Goal: Check status: Check status

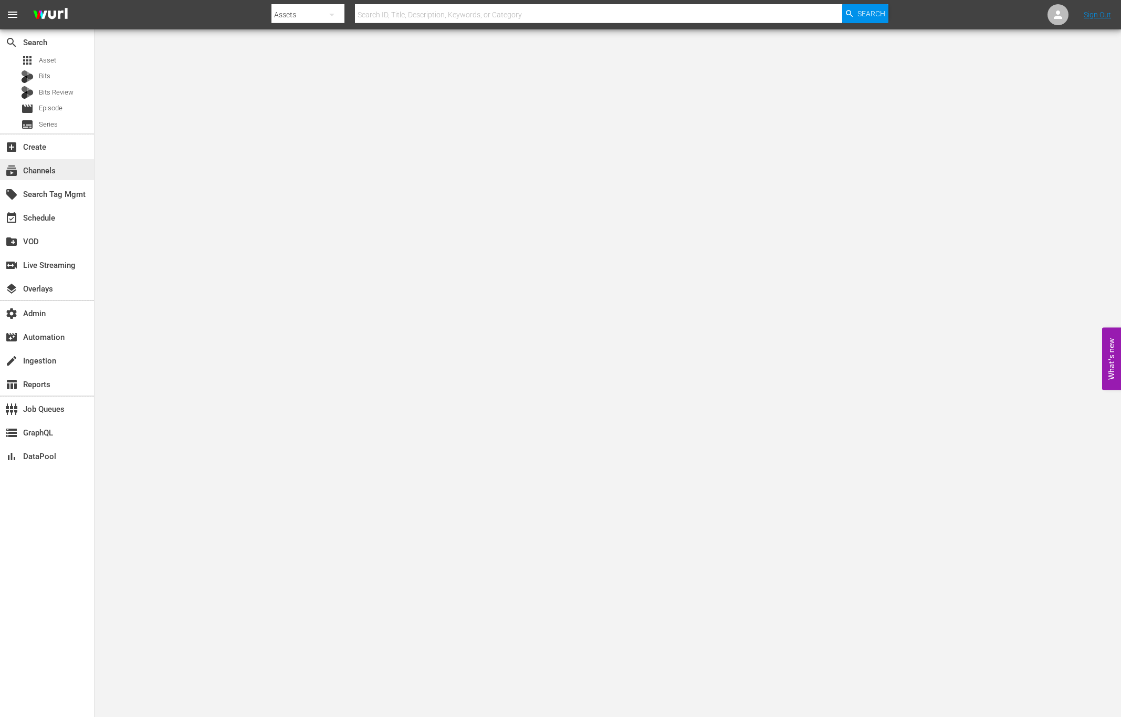
click at [61, 169] on div "subscriptions Channels" at bounding box center [47, 169] width 94 height 21
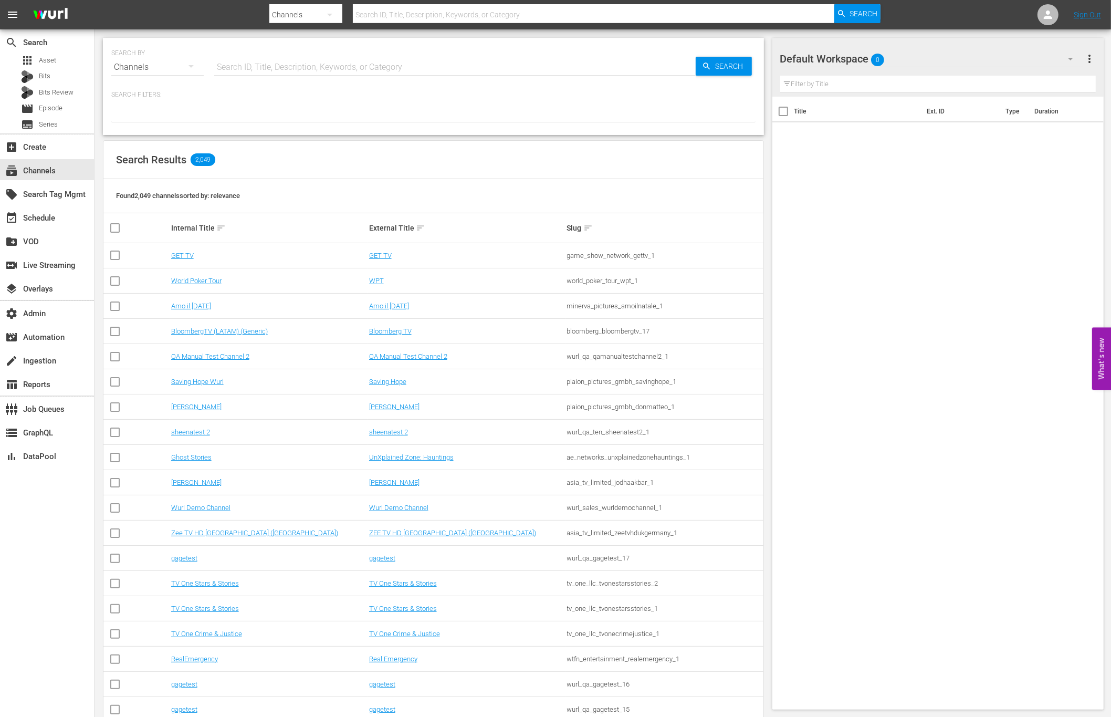
click at [258, 71] on input "text" at bounding box center [455, 67] width 482 height 25
type input "all wedding"
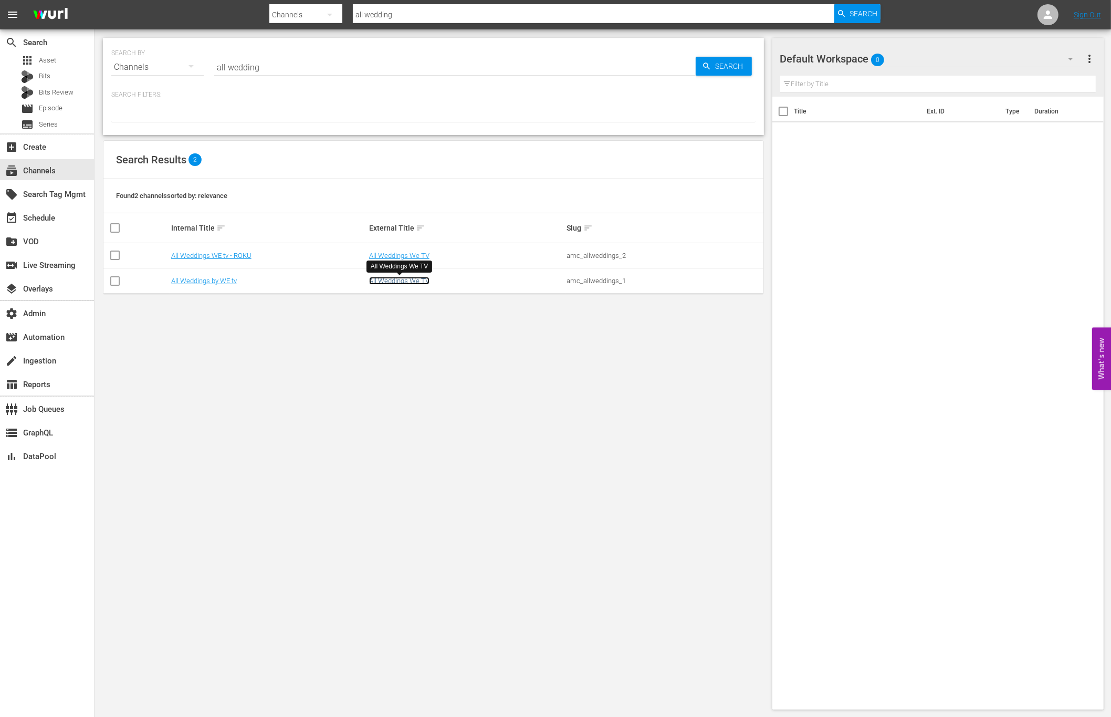
click at [398, 283] on link "All Weddings We TV" at bounding box center [399, 281] width 60 height 8
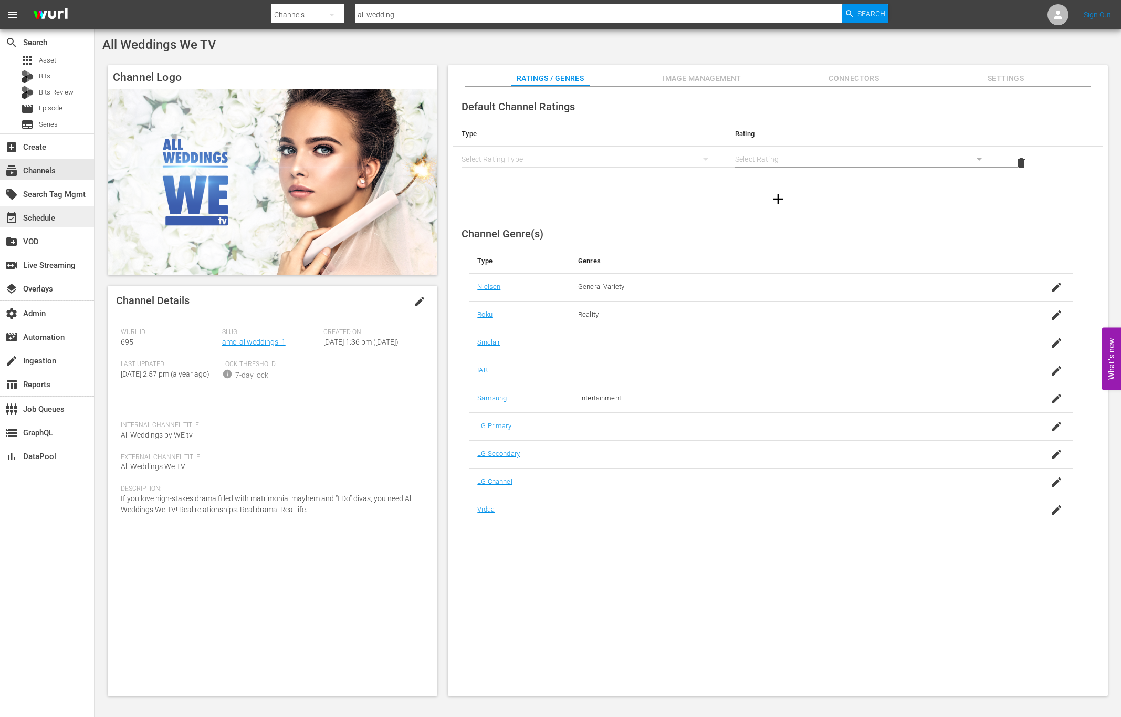
click at [58, 218] on div "event_available Schedule" at bounding box center [29, 216] width 59 height 9
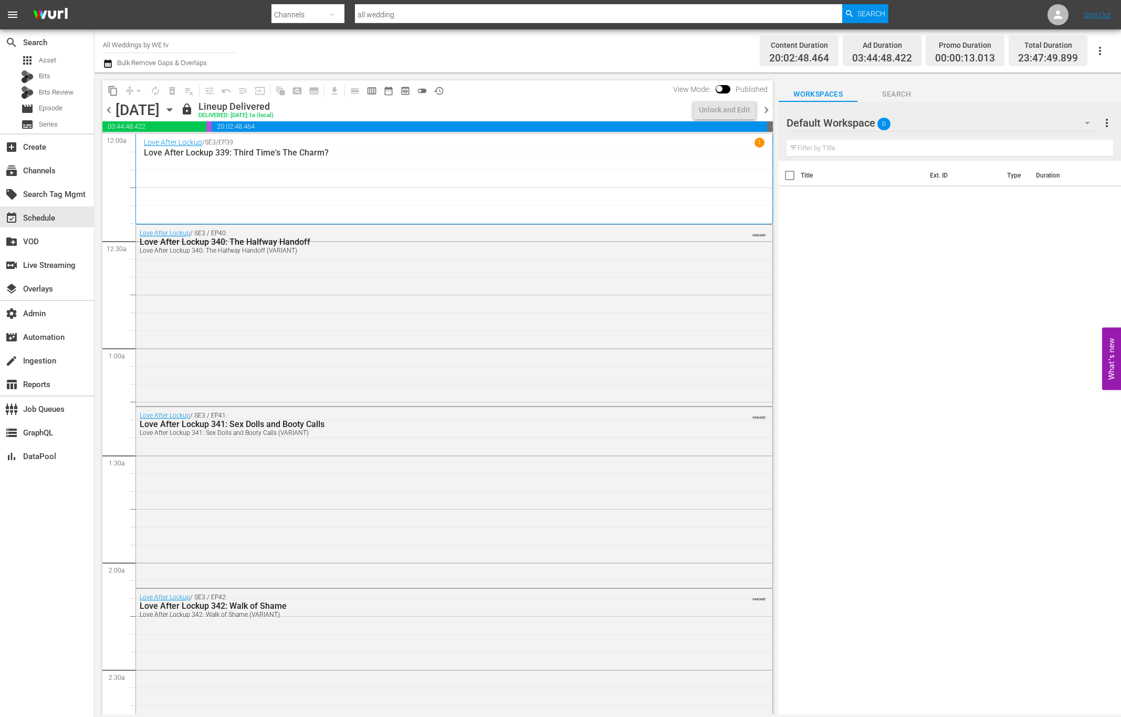
click at [767, 109] on span "chevron_right" at bounding box center [766, 109] width 13 height 13
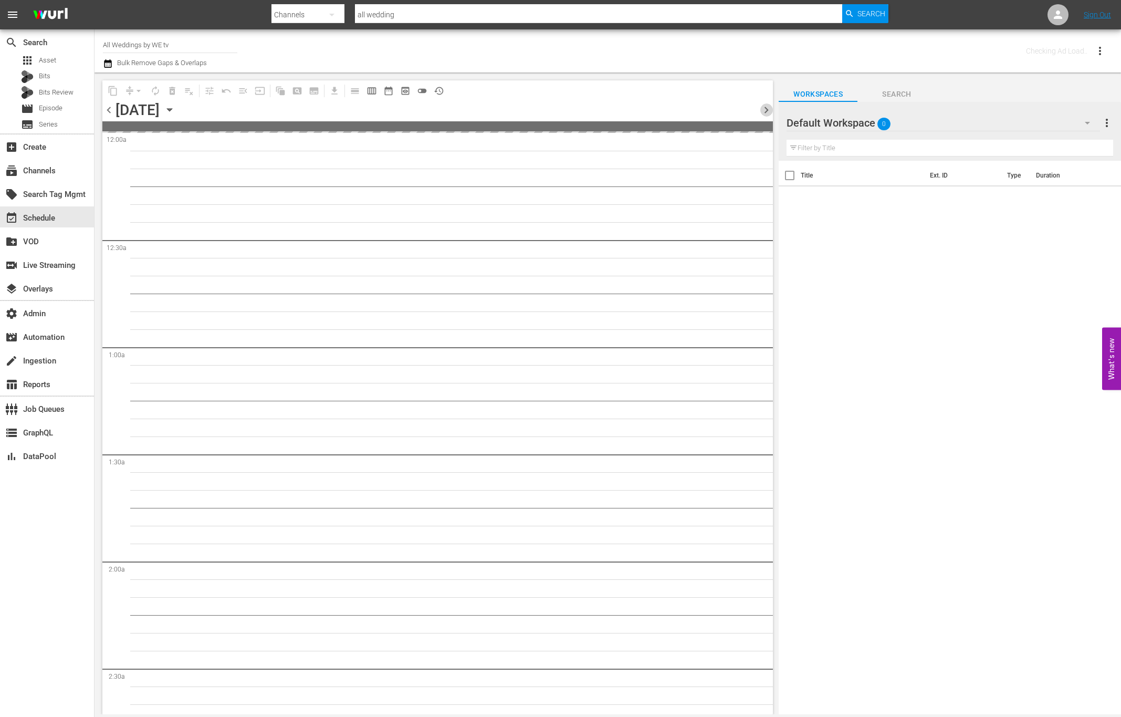
click at [767, 109] on span "chevron_right" at bounding box center [766, 109] width 13 height 13
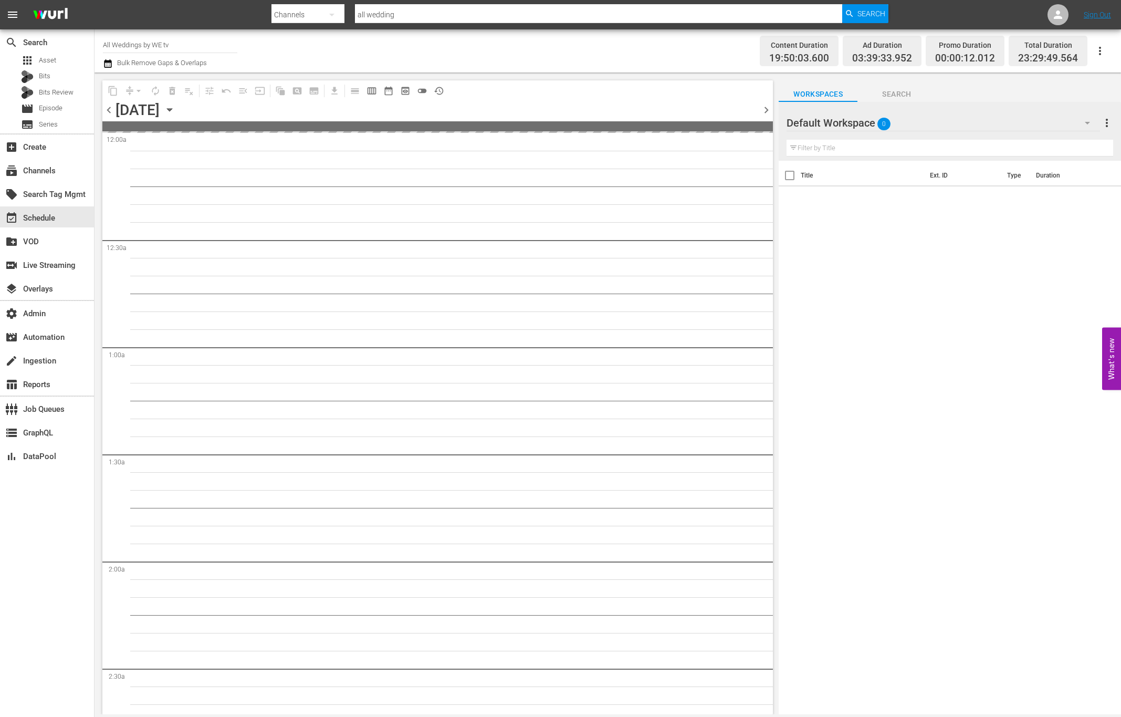
click at [767, 109] on span "chevron_right" at bounding box center [766, 109] width 13 height 13
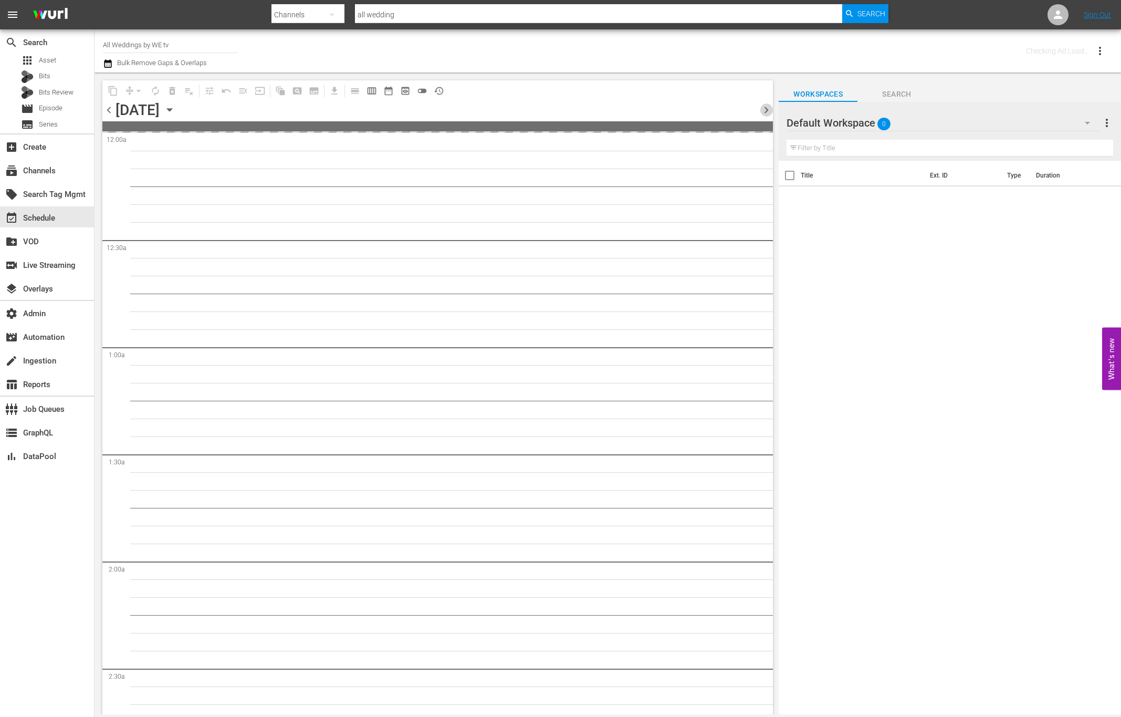
click at [767, 109] on span "chevron_right" at bounding box center [766, 109] width 13 height 13
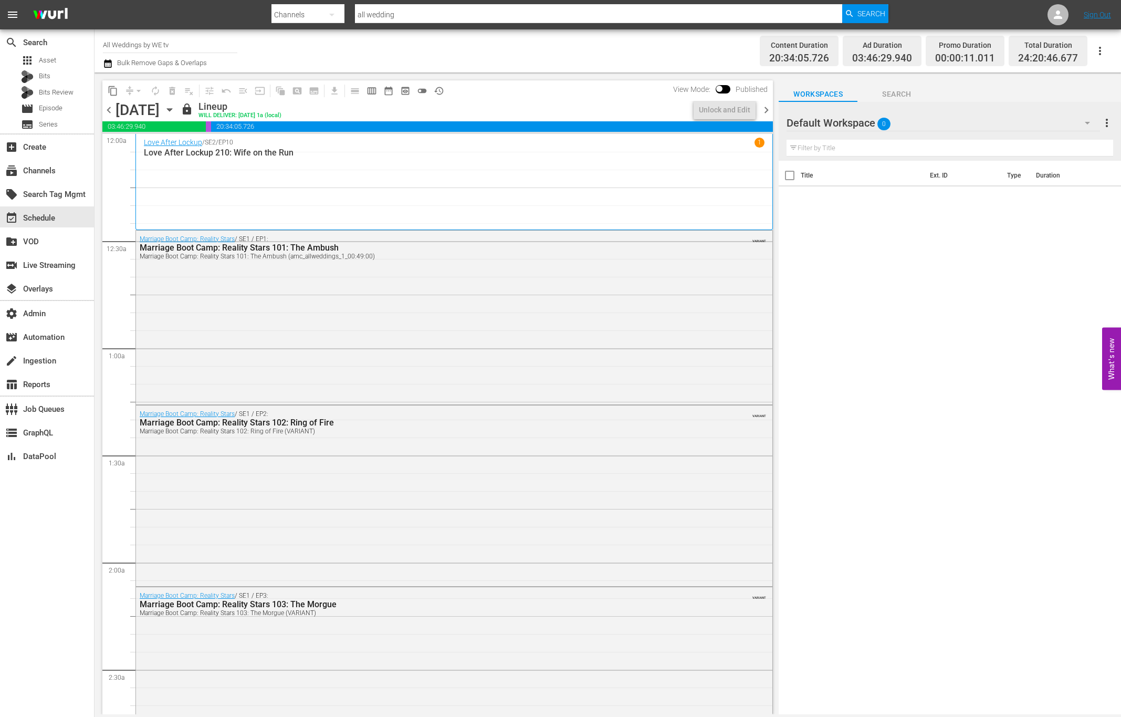
click at [767, 109] on span "chevron_right" at bounding box center [766, 109] width 13 height 13
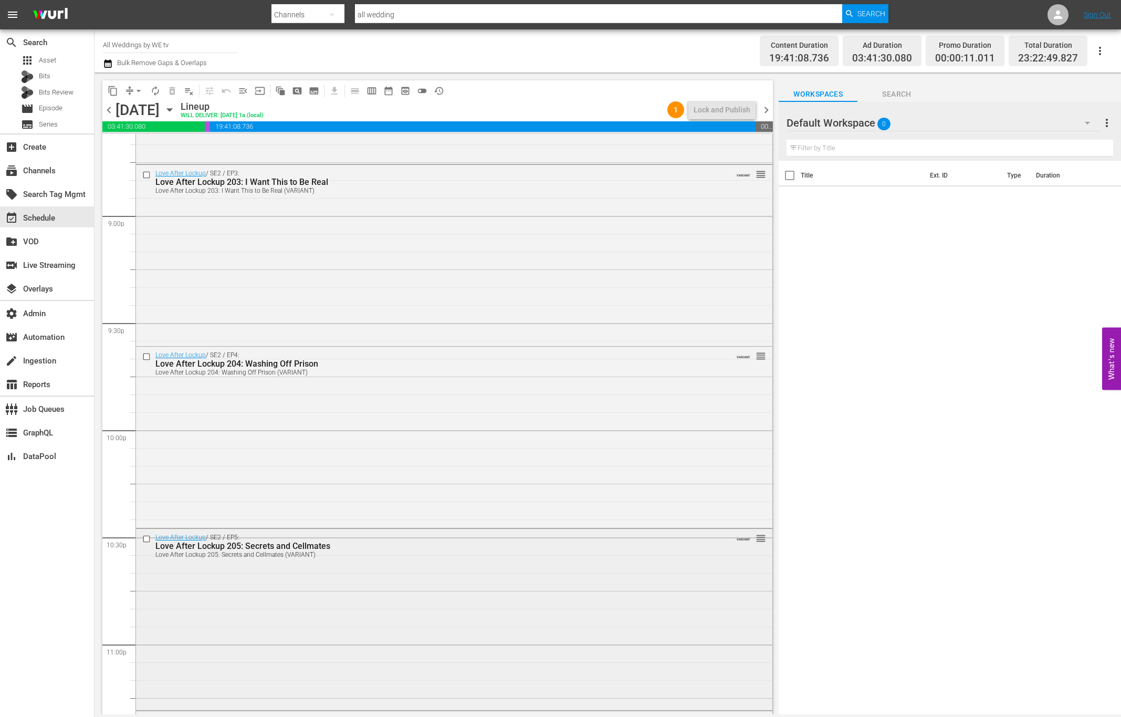
scroll to position [4600, 0]
click at [771, 112] on span "chevron_right" at bounding box center [766, 109] width 13 height 13
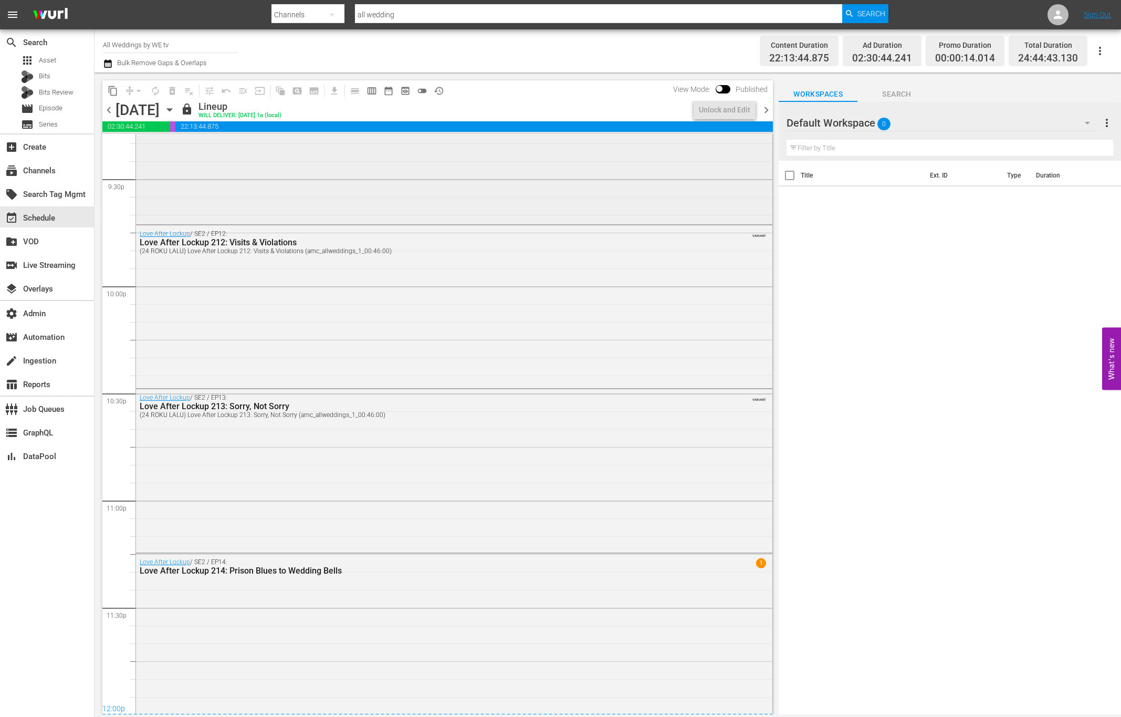
scroll to position [4582, 0]
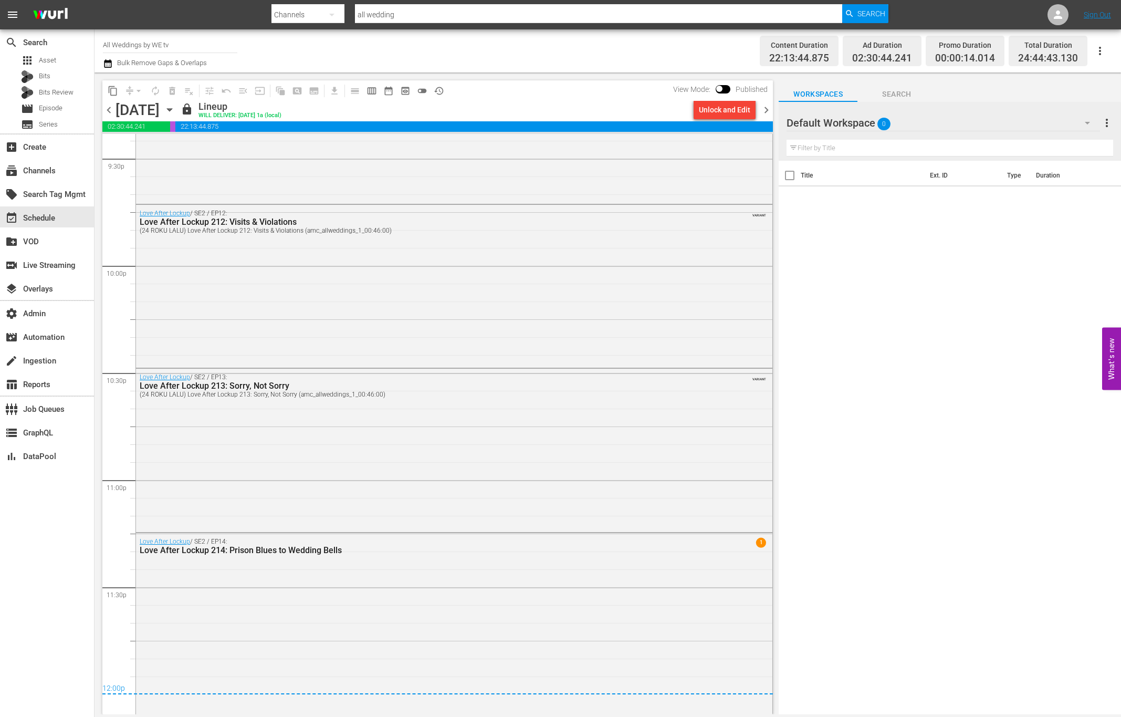
drag, startPoint x: 110, startPoint y: 112, endPoint x: 117, endPoint y: 114, distance: 6.6
click at [110, 112] on span "chevron_left" at bounding box center [108, 109] width 13 height 13
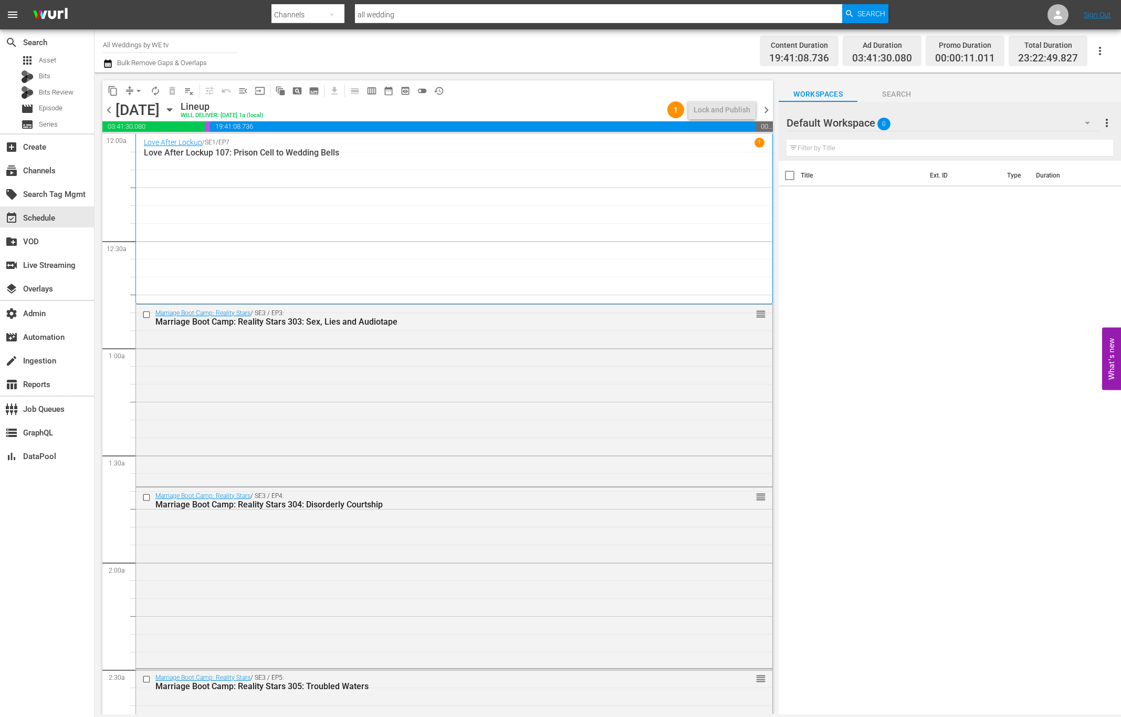
drag, startPoint x: 764, startPoint y: 109, endPoint x: 758, endPoint y: 119, distance: 11.1
click at [764, 109] on span "chevron_right" at bounding box center [766, 109] width 13 height 13
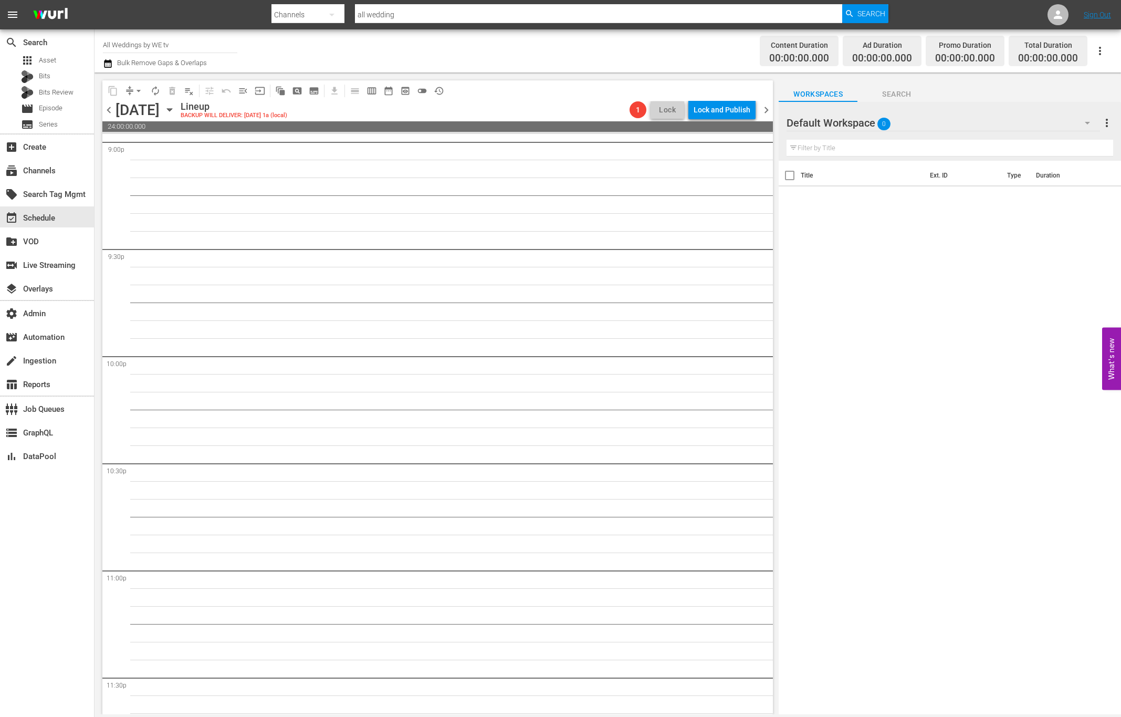
scroll to position [4562, 0]
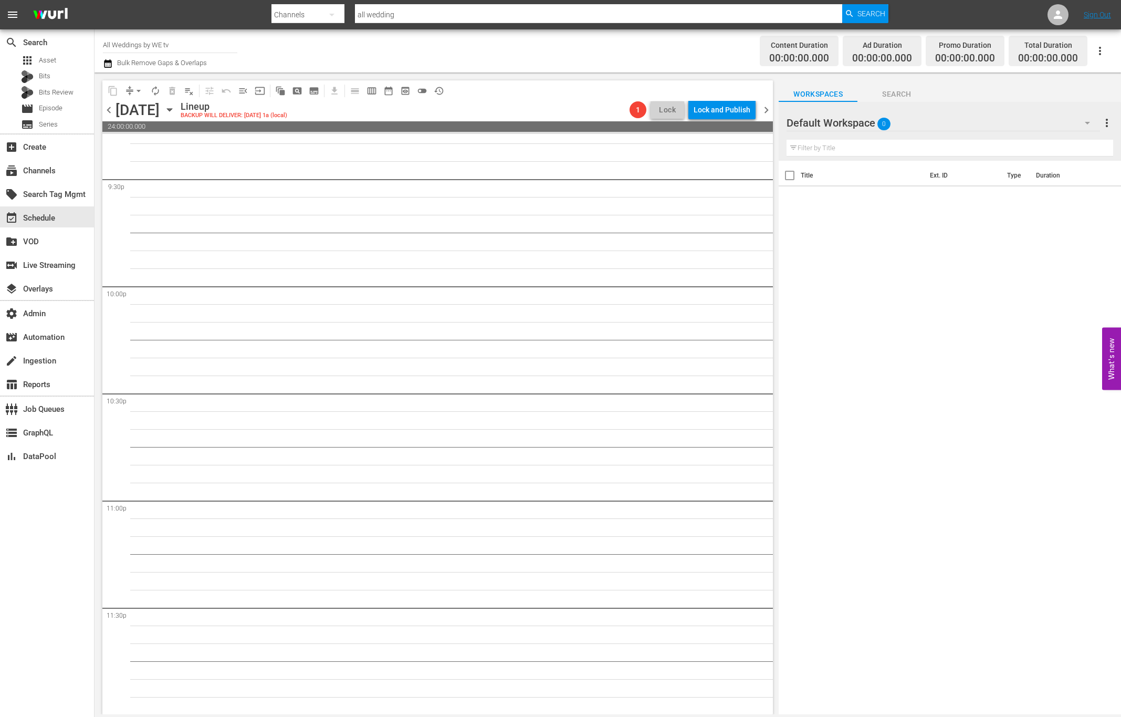
click at [768, 112] on span "chevron_right" at bounding box center [766, 109] width 13 height 13
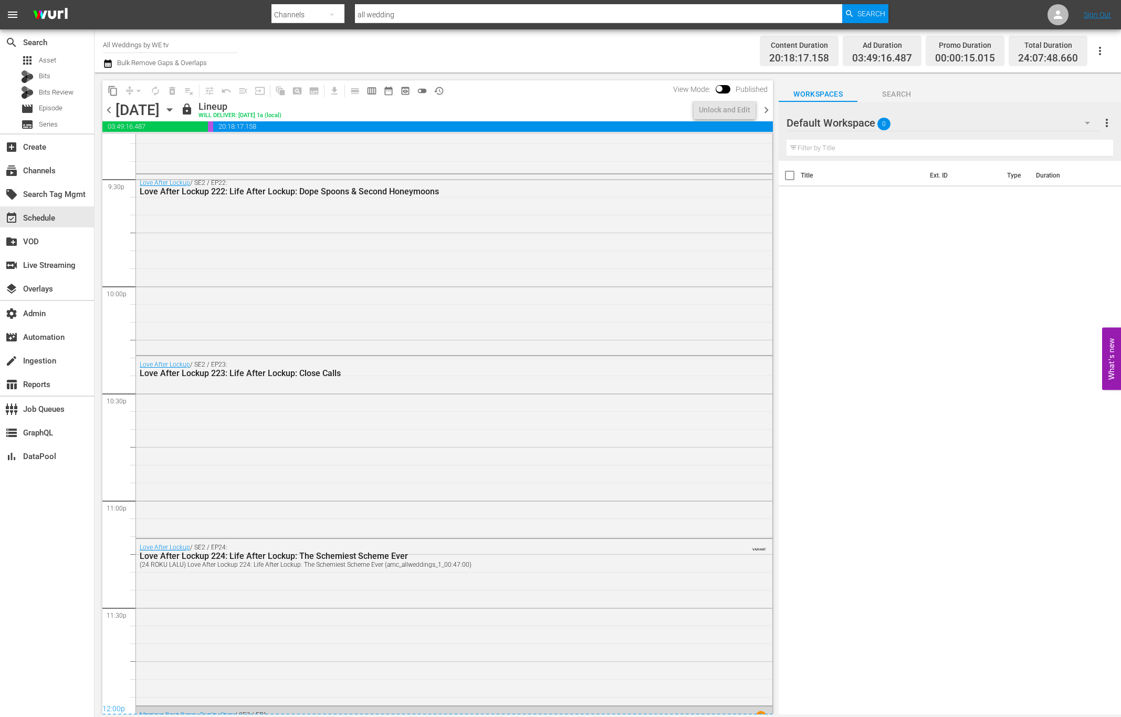
scroll to position [4347, 0]
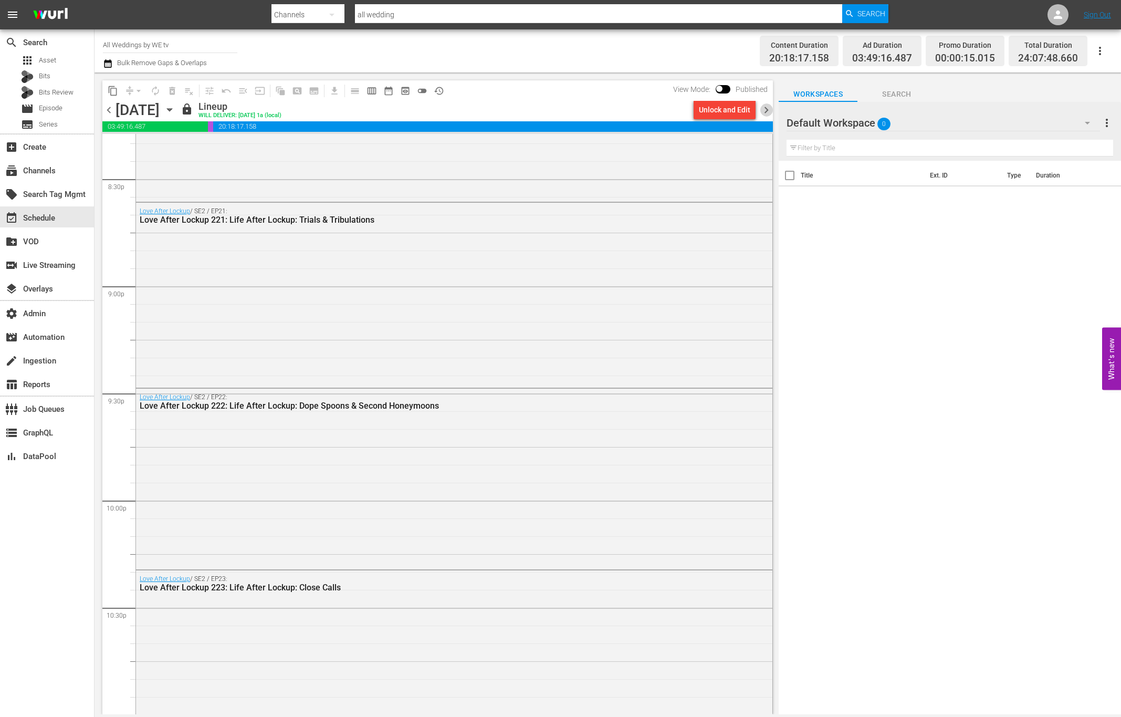
click at [766, 105] on span "chevron_right" at bounding box center [766, 109] width 13 height 13
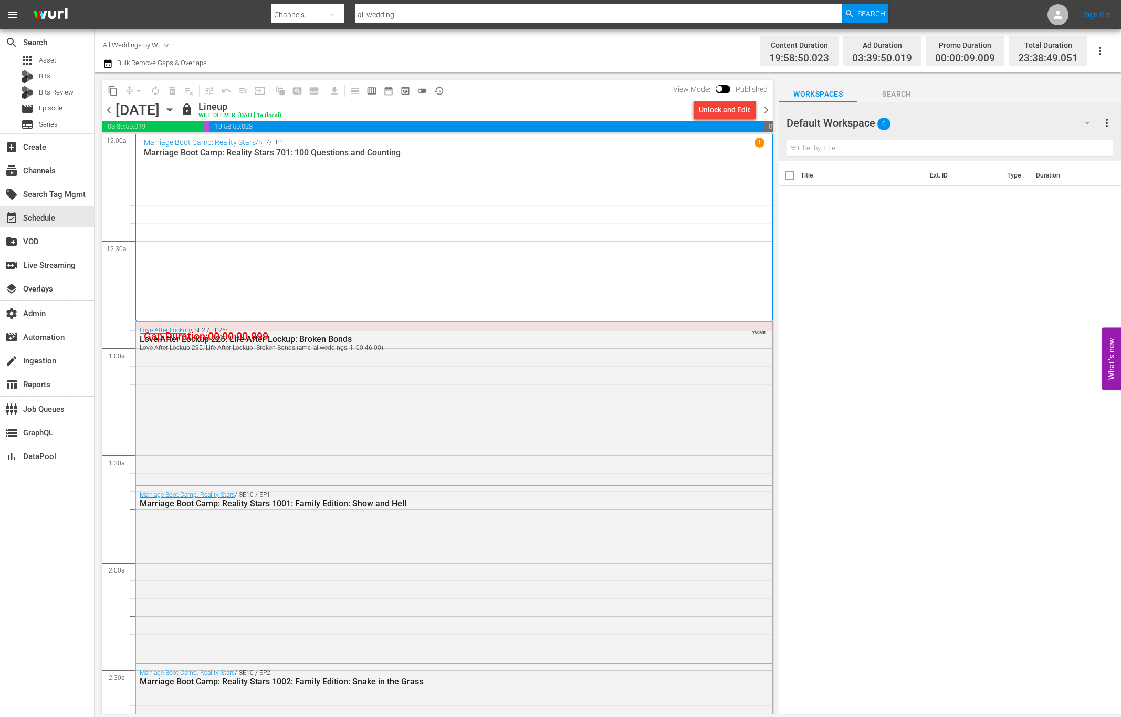
drag, startPoint x: 766, startPoint y: 109, endPoint x: 715, endPoint y: 105, distance: 51.1
click at [767, 109] on span "chevron_right" at bounding box center [766, 109] width 13 height 13
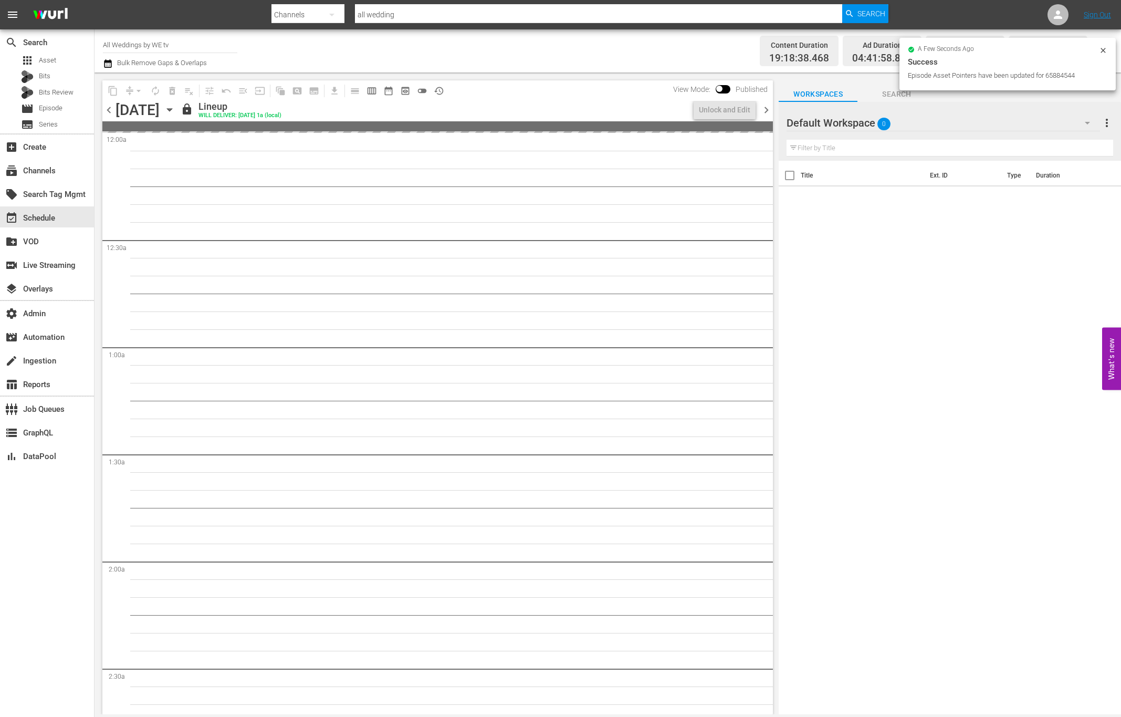
click at [106, 112] on span "chevron_left" at bounding box center [108, 109] width 13 height 13
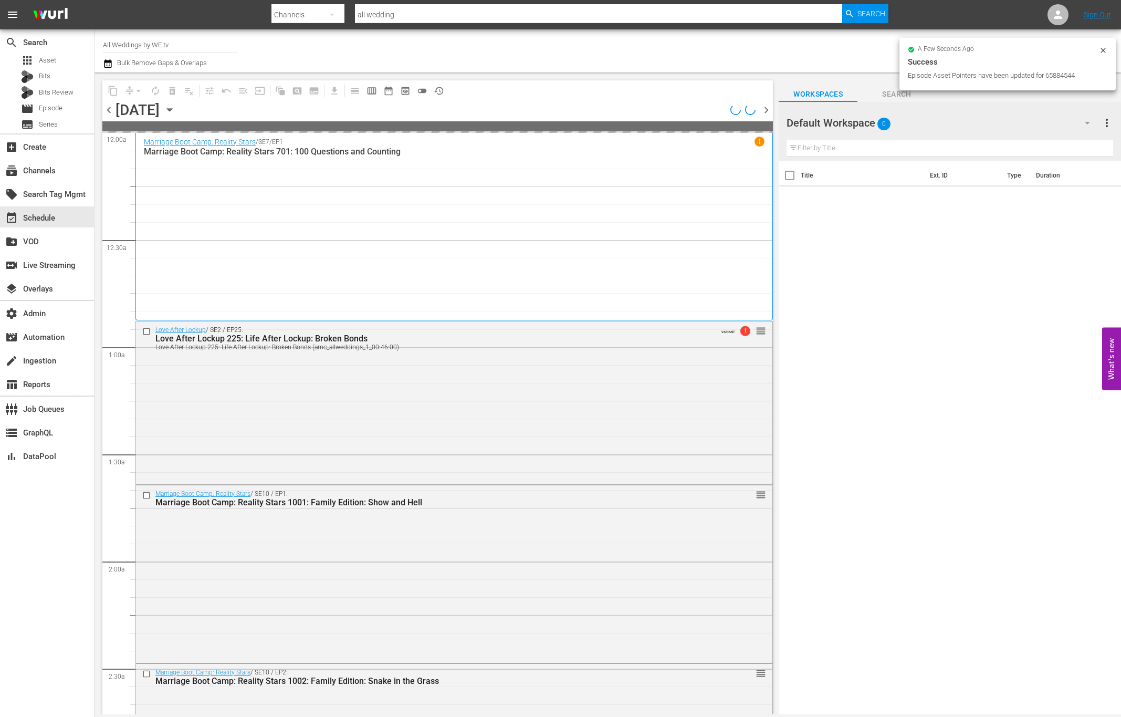
click at [106, 112] on span "chevron_left" at bounding box center [108, 109] width 13 height 13
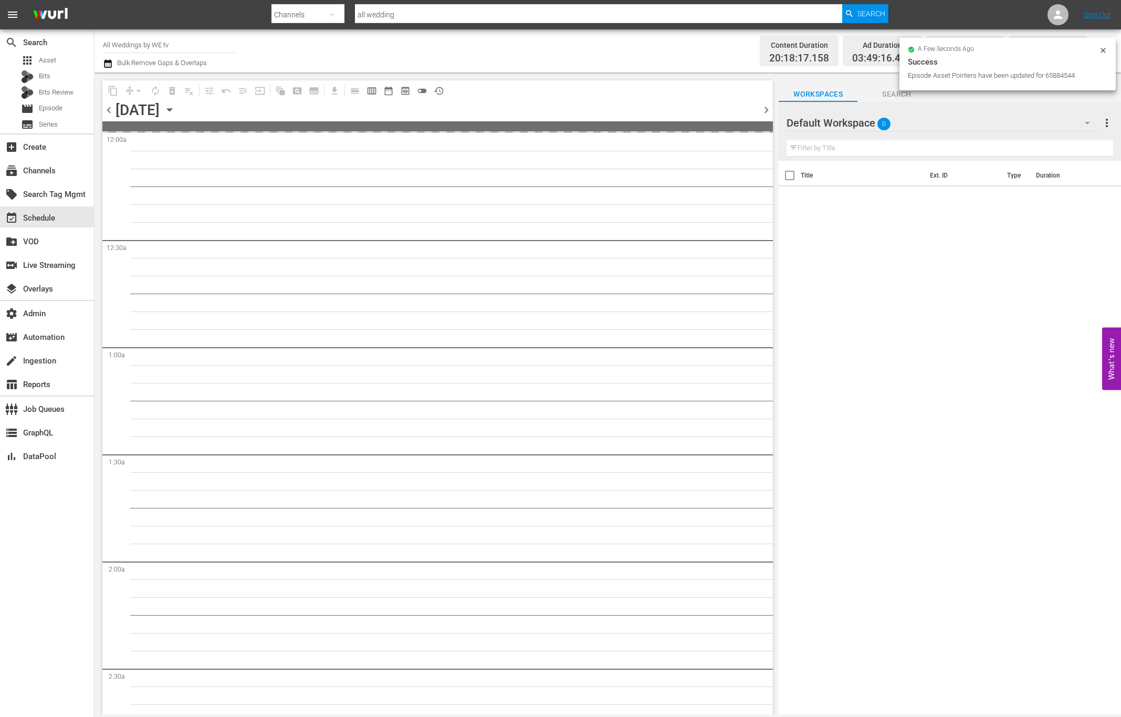
click at [107, 112] on span "chevron_left" at bounding box center [108, 109] width 13 height 13
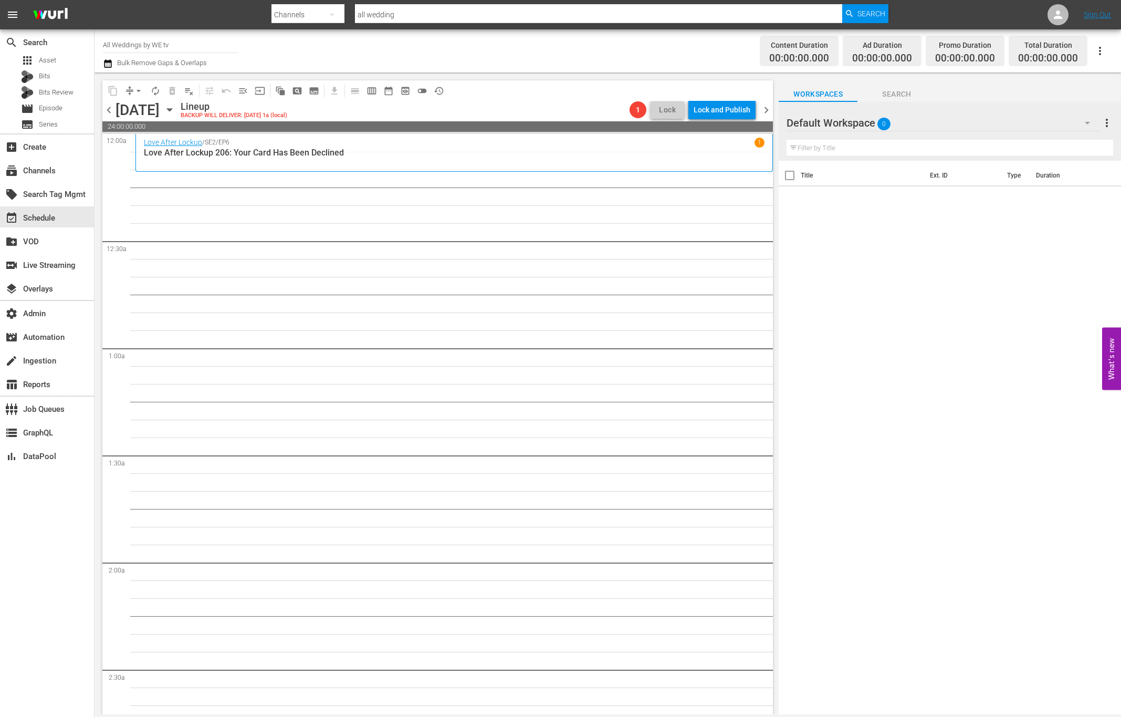
click at [112, 112] on span "chevron_left" at bounding box center [108, 109] width 13 height 13
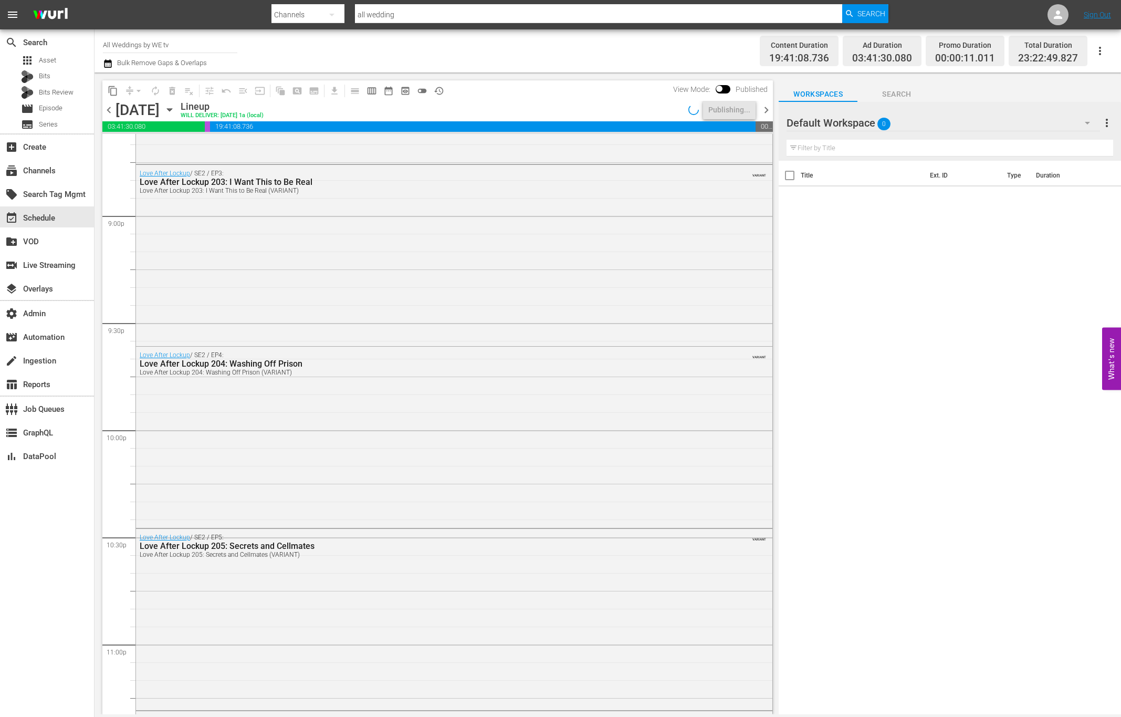
scroll to position [4600, 0]
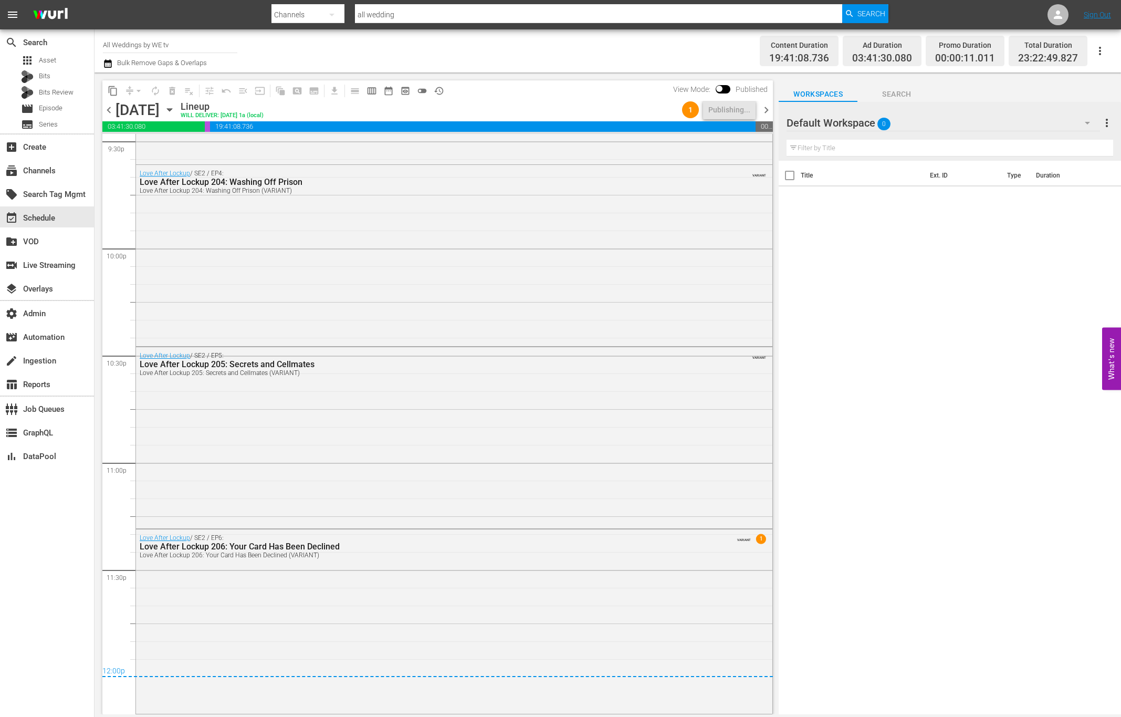
click at [769, 106] on span "chevron_right" at bounding box center [766, 109] width 13 height 13
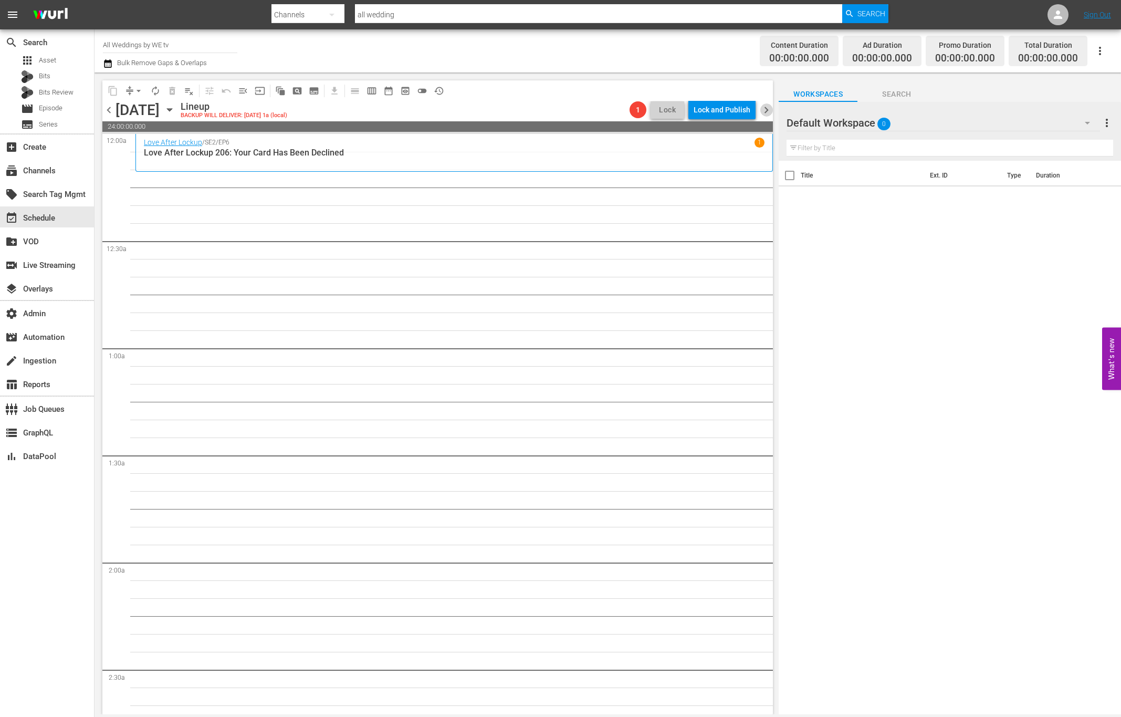
click at [765, 110] on span "chevron_right" at bounding box center [766, 109] width 13 height 13
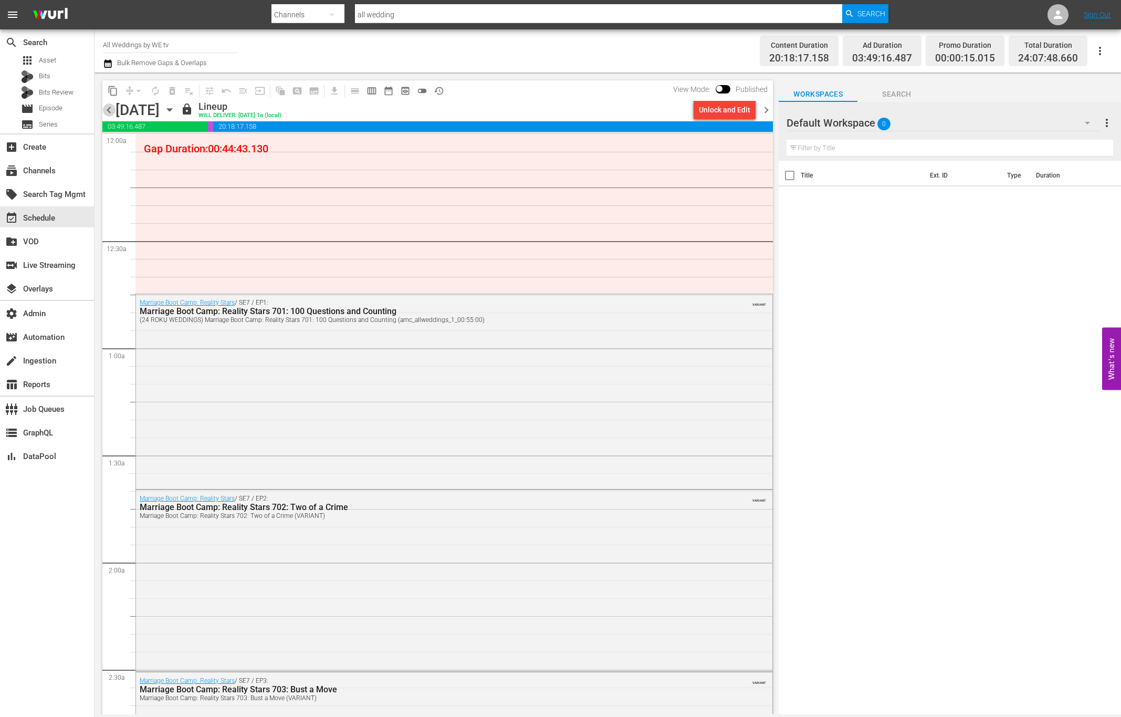
click at [103, 112] on span "chevron_left" at bounding box center [108, 109] width 13 height 13
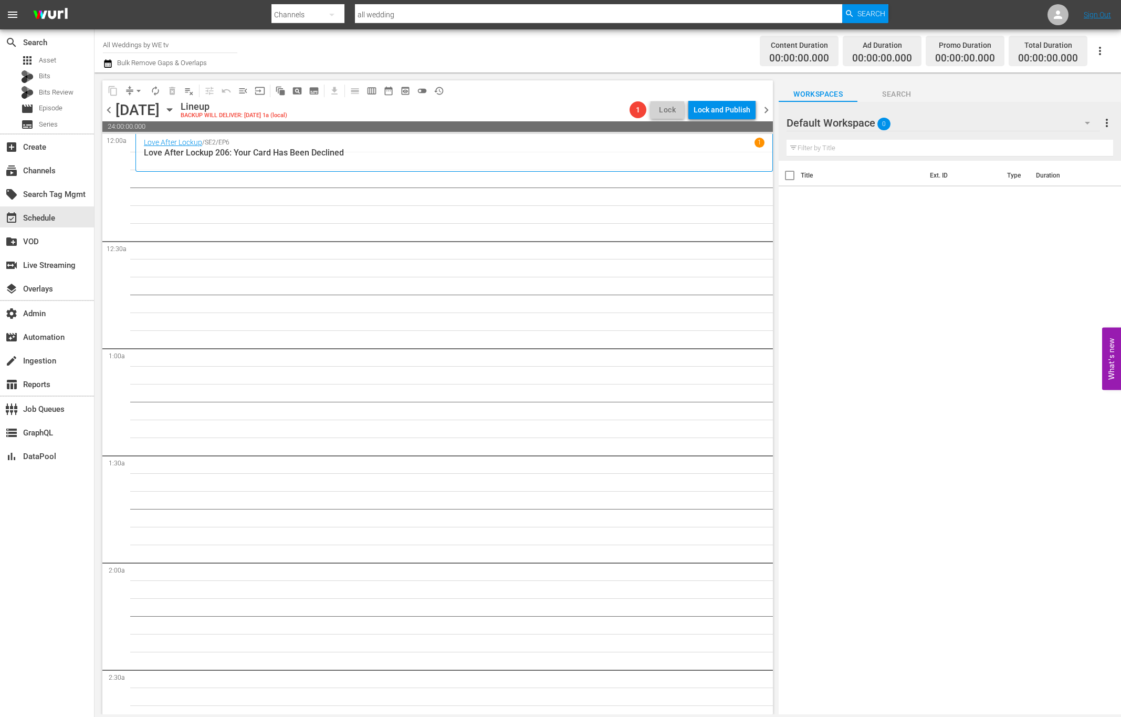
click at [113, 112] on span "chevron_left" at bounding box center [108, 109] width 13 height 13
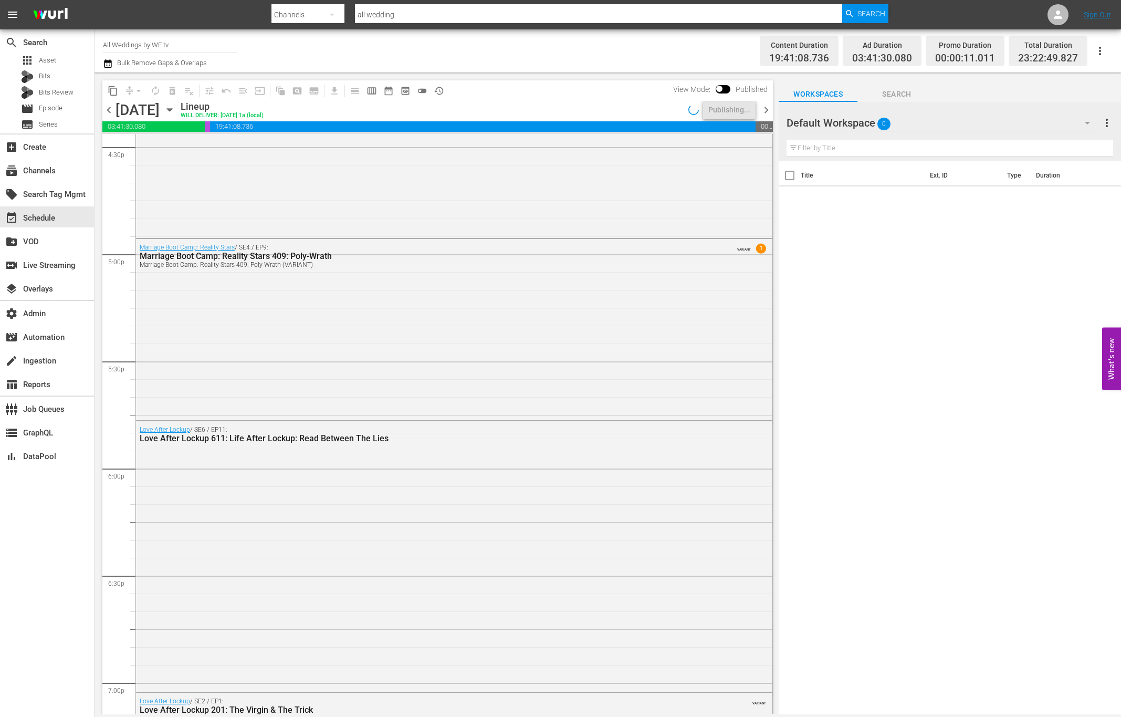
scroll to position [4600, 0]
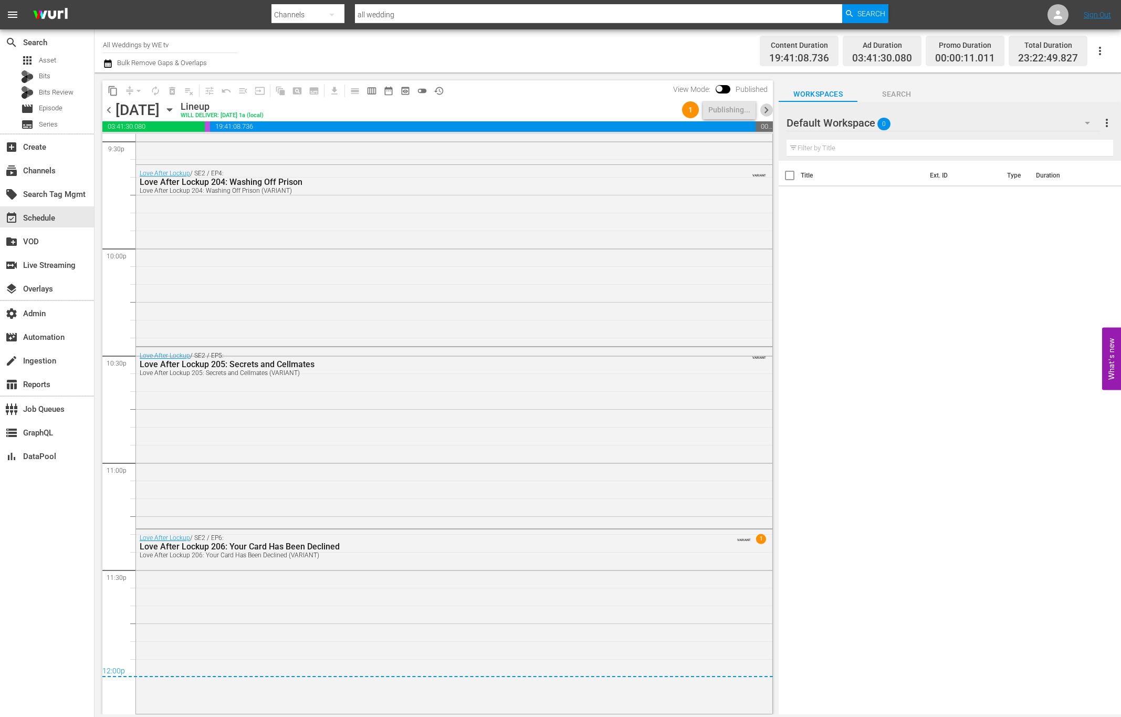
click at [767, 111] on span "chevron_right" at bounding box center [766, 109] width 13 height 13
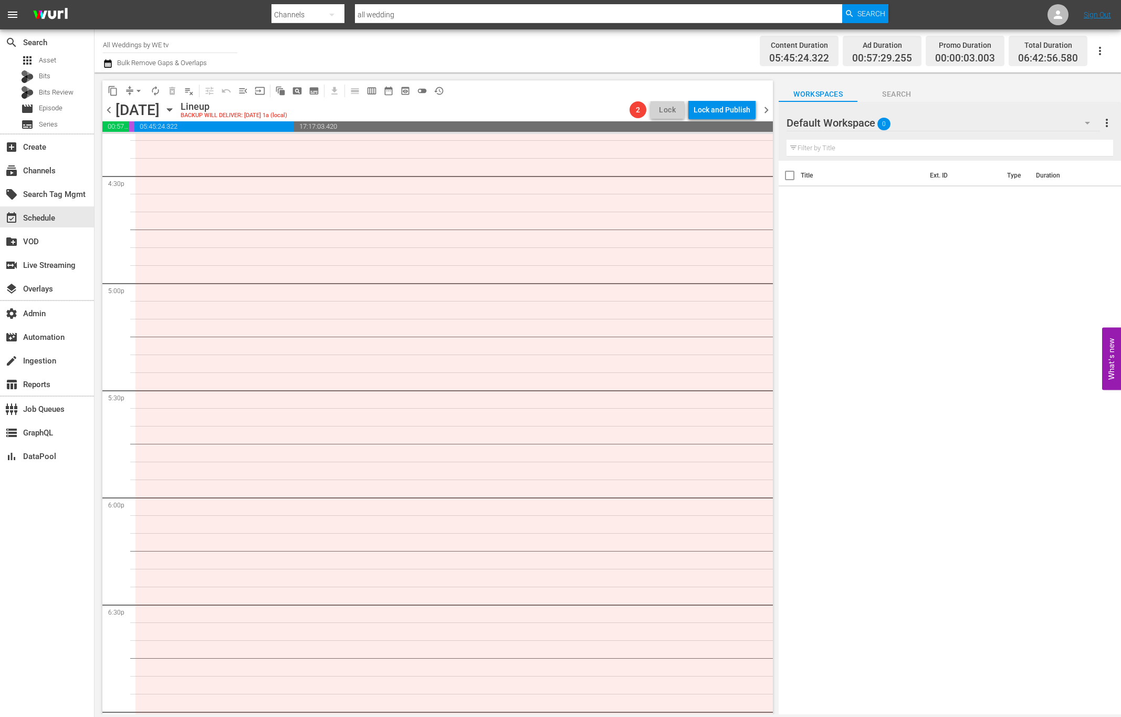
scroll to position [3419, 0]
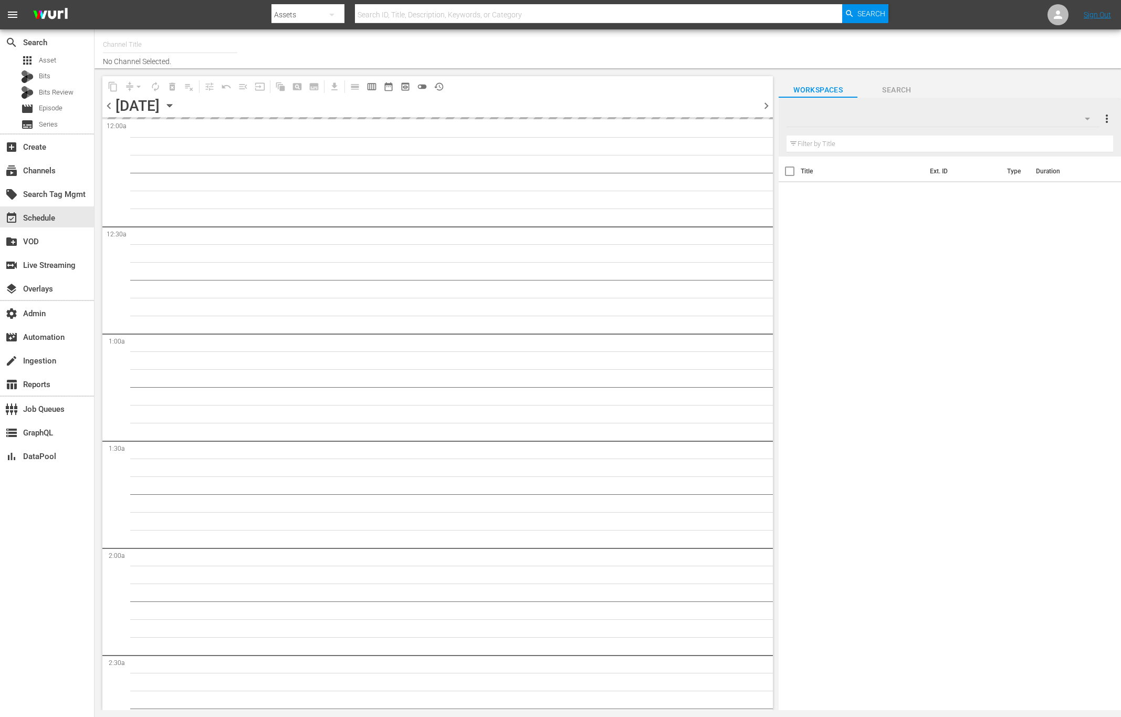
type input "All Weddings by WE tv (695)"
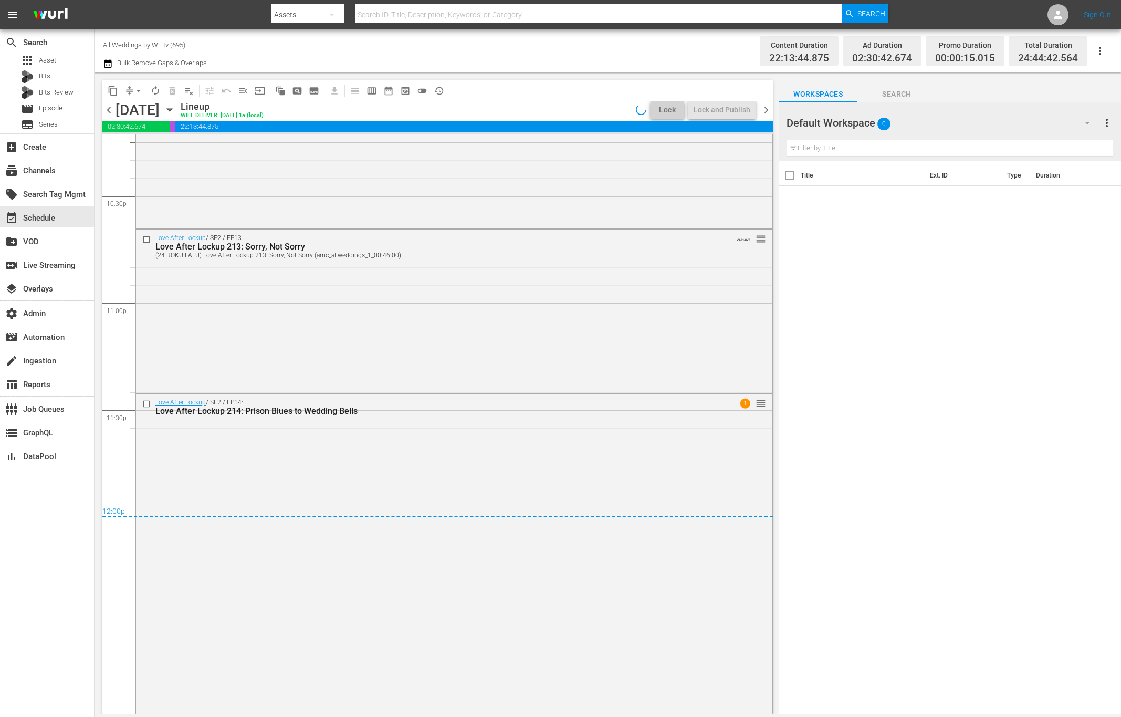
scroll to position [4071, 0]
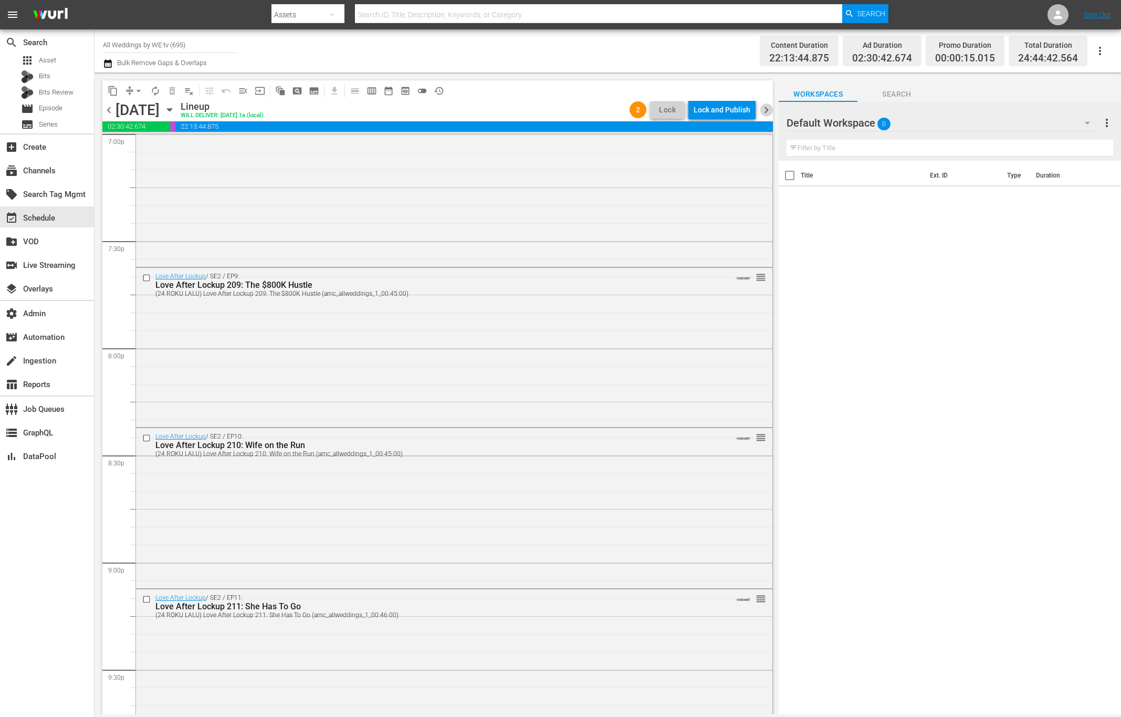
click at [768, 112] on span "chevron_right" at bounding box center [766, 109] width 13 height 13
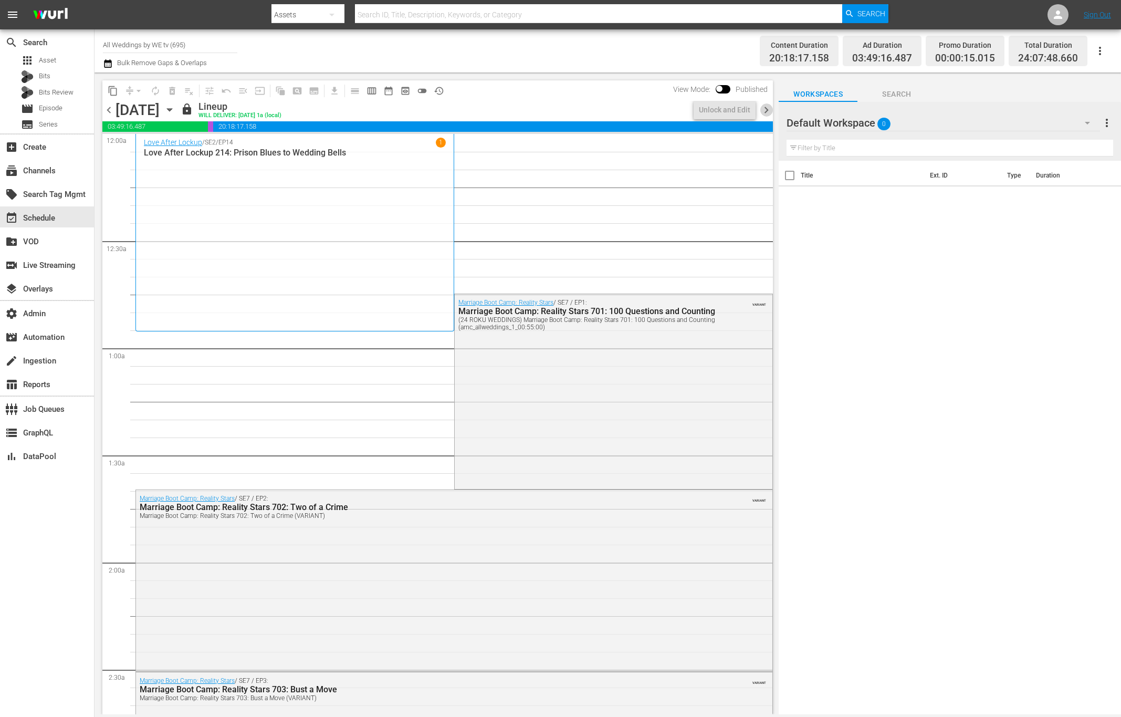
click at [767, 107] on span "chevron_right" at bounding box center [766, 109] width 13 height 13
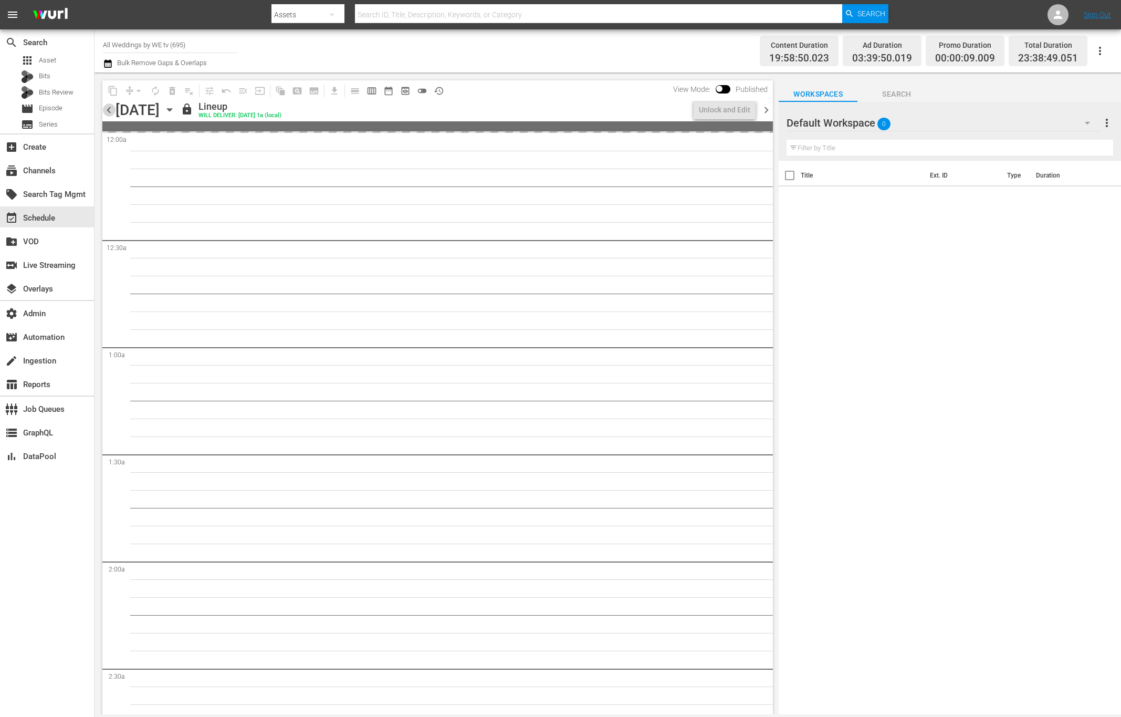
click at [109, 113] on span "chevron_left" at bounding box center [108, 109] width 13 height 13
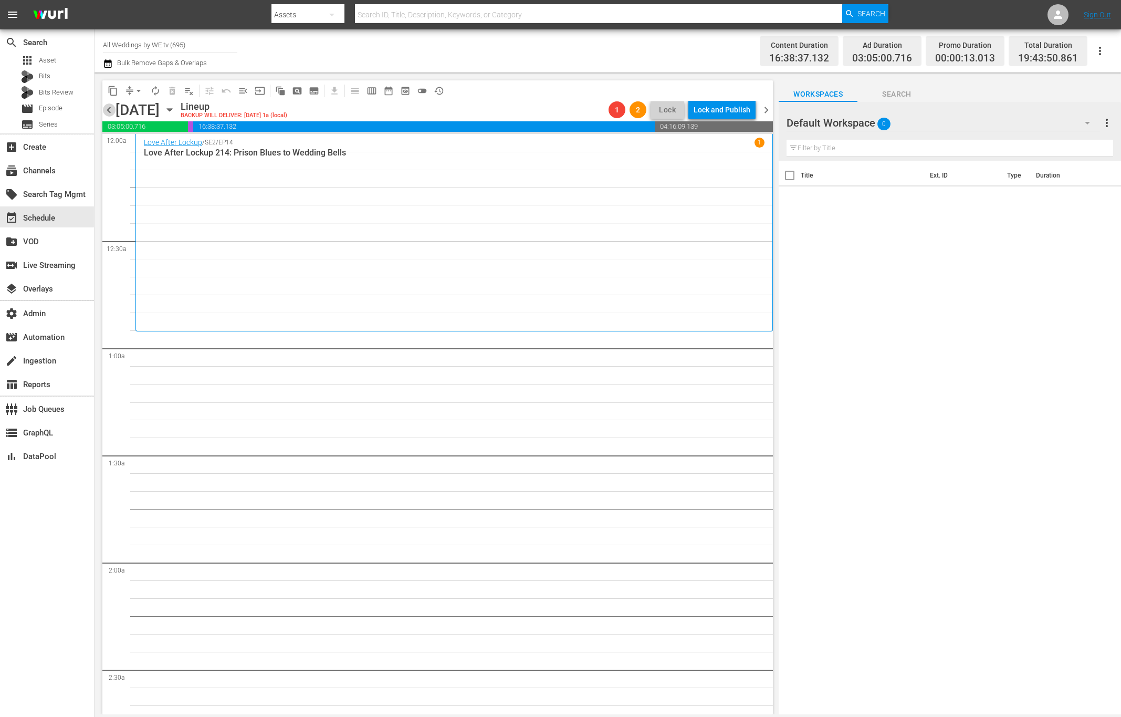
click at [108, 111] on span "chevron_left" at bounding box center [108, 109] width 13 height 13
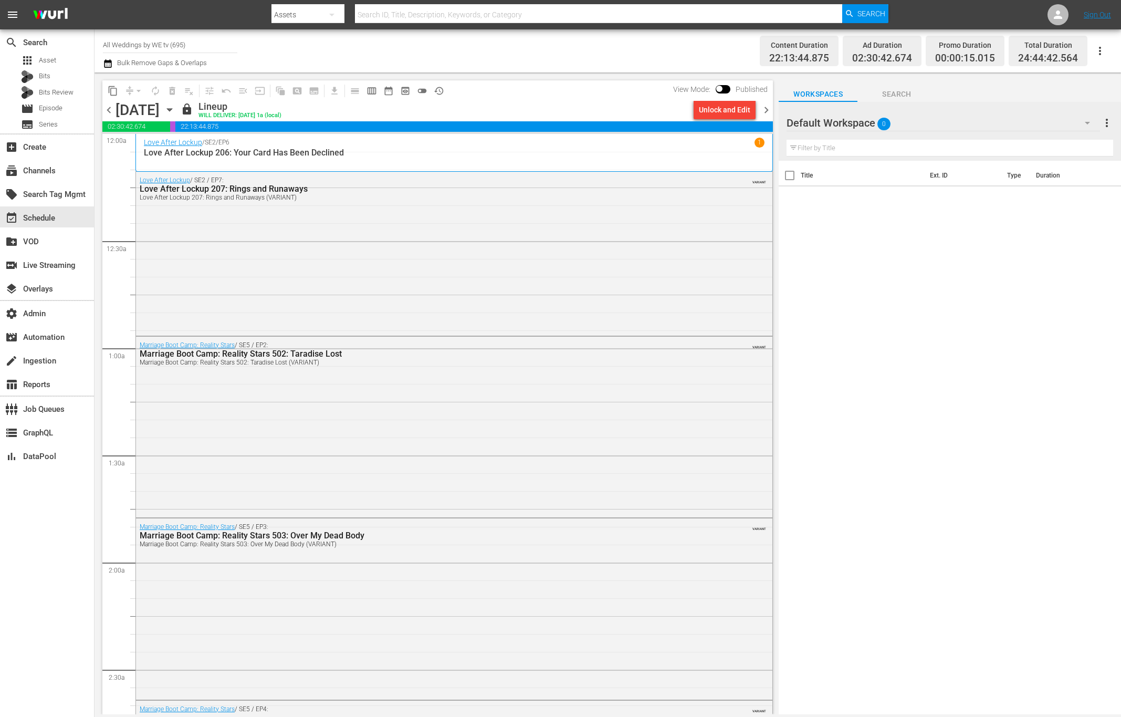
click at [769, 109] on span "chevron_right" at bounding box center [766, 109] width 13 height 13
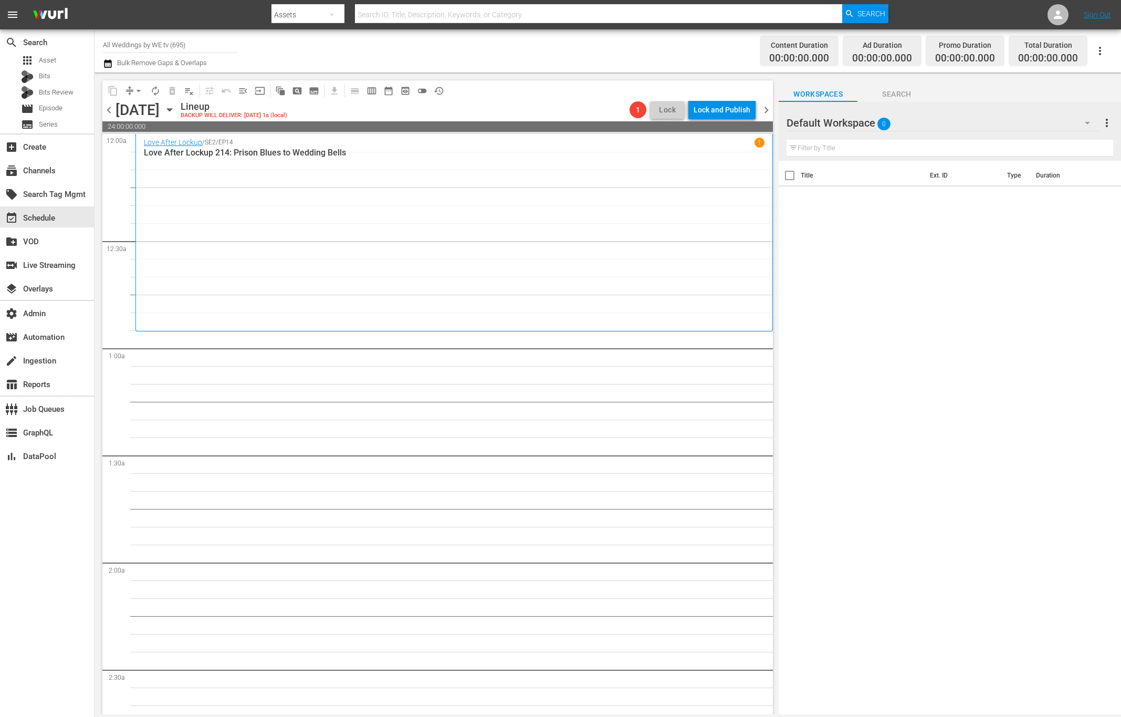
click at [770, 107] on span "chevron_right" at bounding box center [766, 109] width 13 height 13
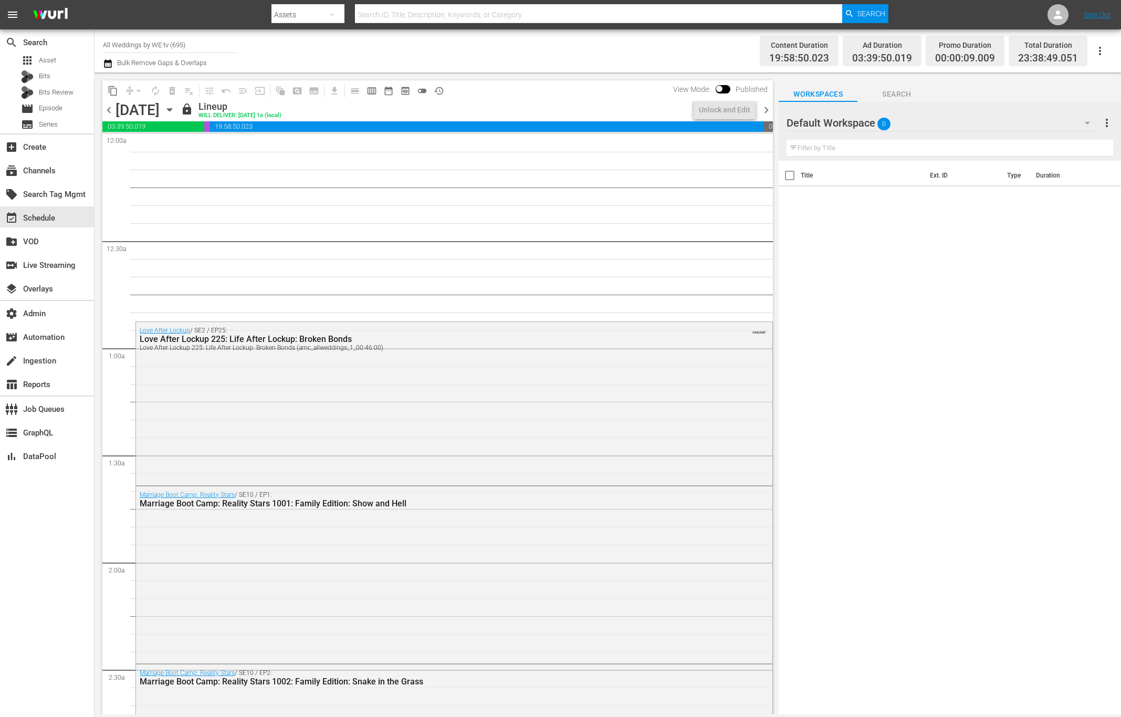
click at [764, 108] on span "chevron_right" at bounding box center [766, 109] width 13 height 13
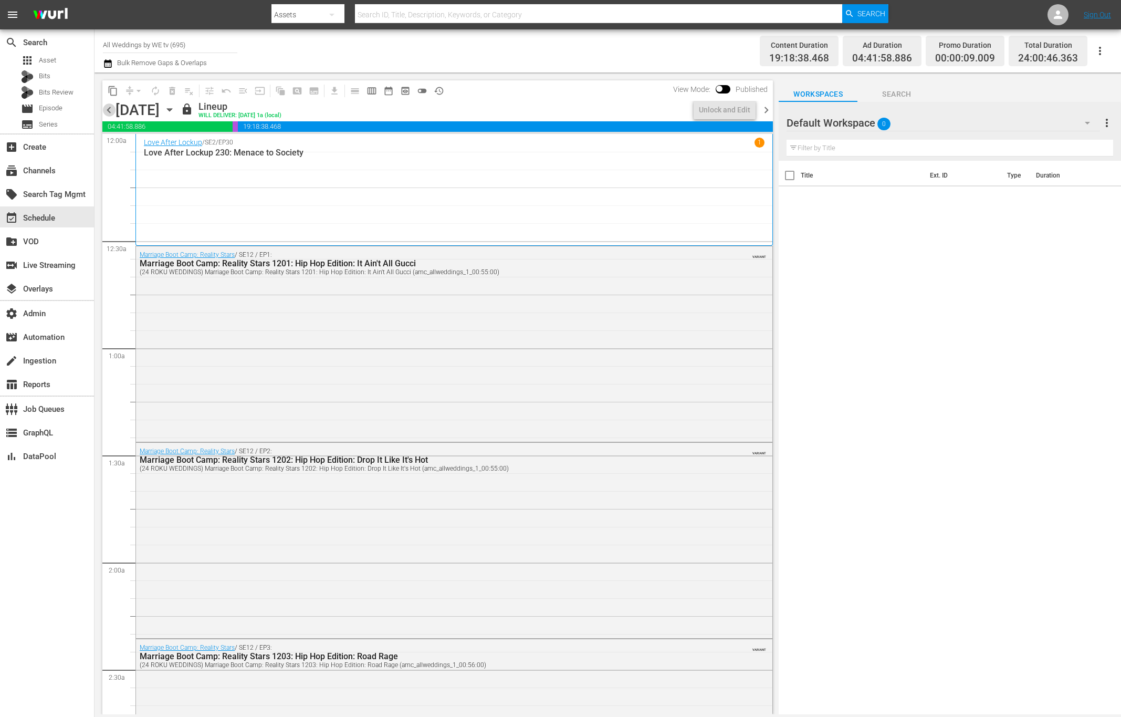
click at [106, 113] on span "chevron_left" at bounding box center [108, 109] width 13 height 13
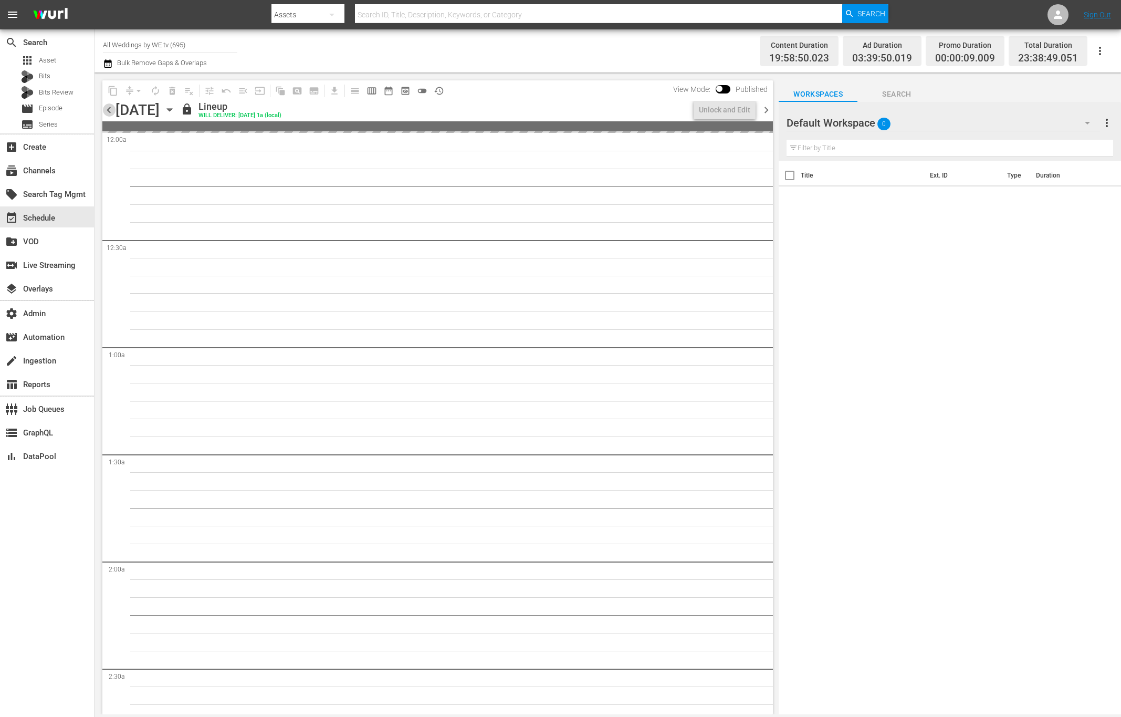
click at [106, 113] on span "chevron_left" at bounding box center [108, 109] width 13 height 13
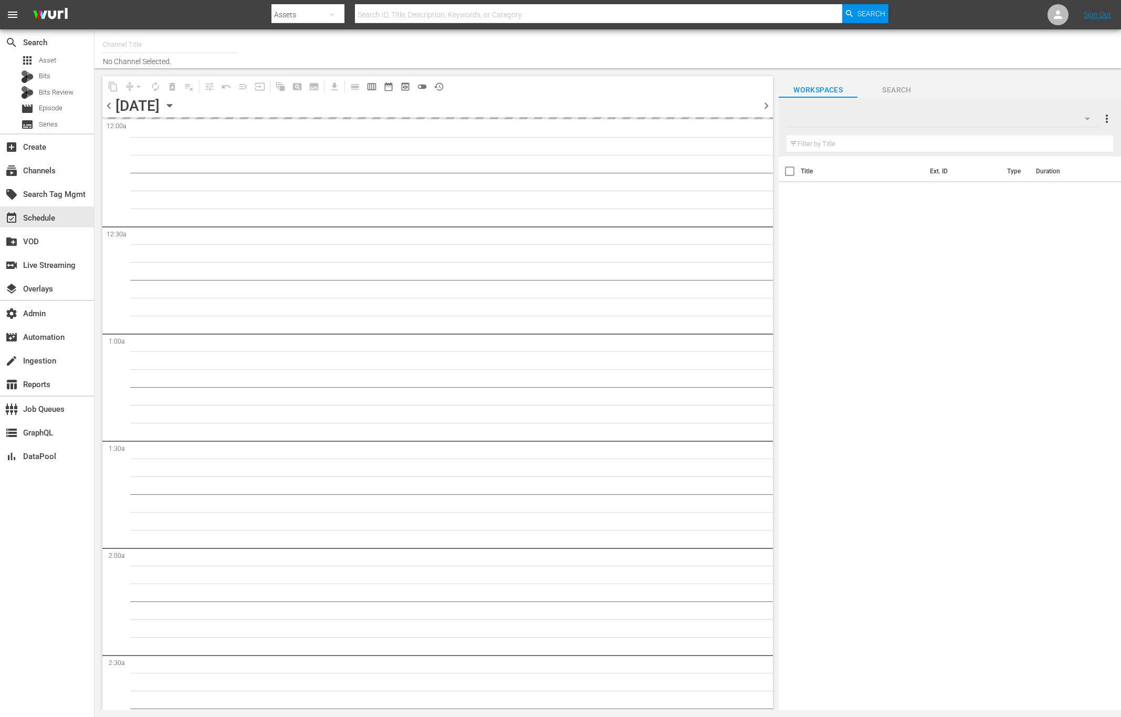
type input "All Weddings by WE tv (695)"
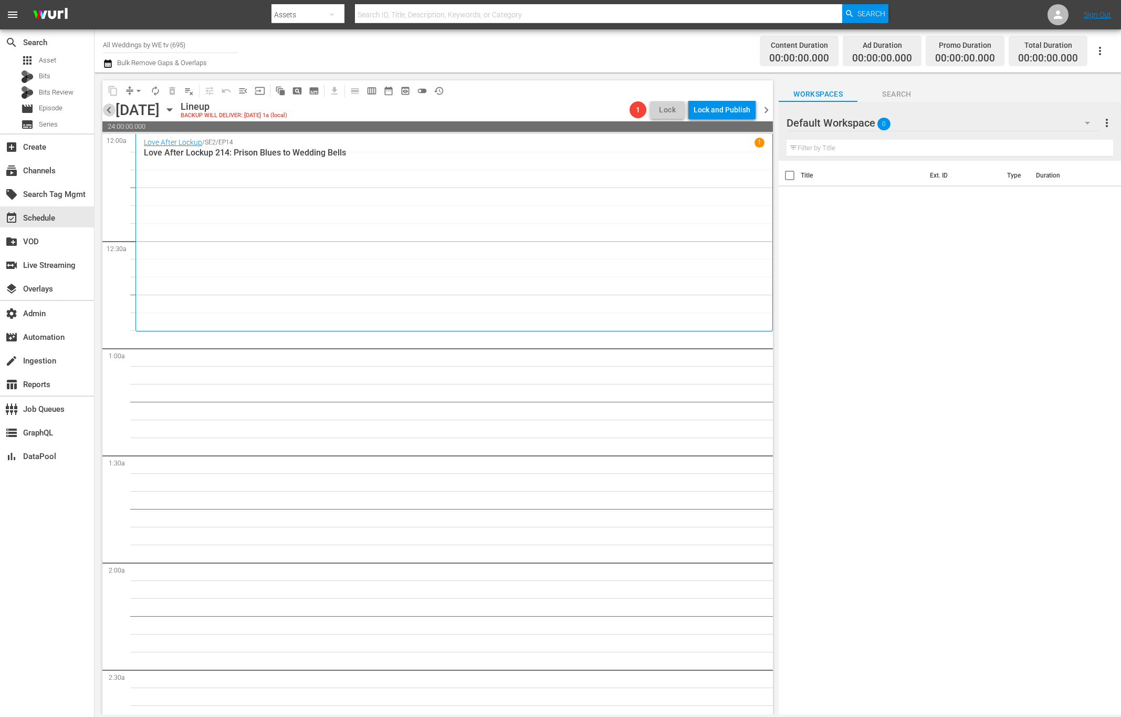
click at [111, 110] on span "chevron_left" at bounding box center [108, 109] width 13 height 13
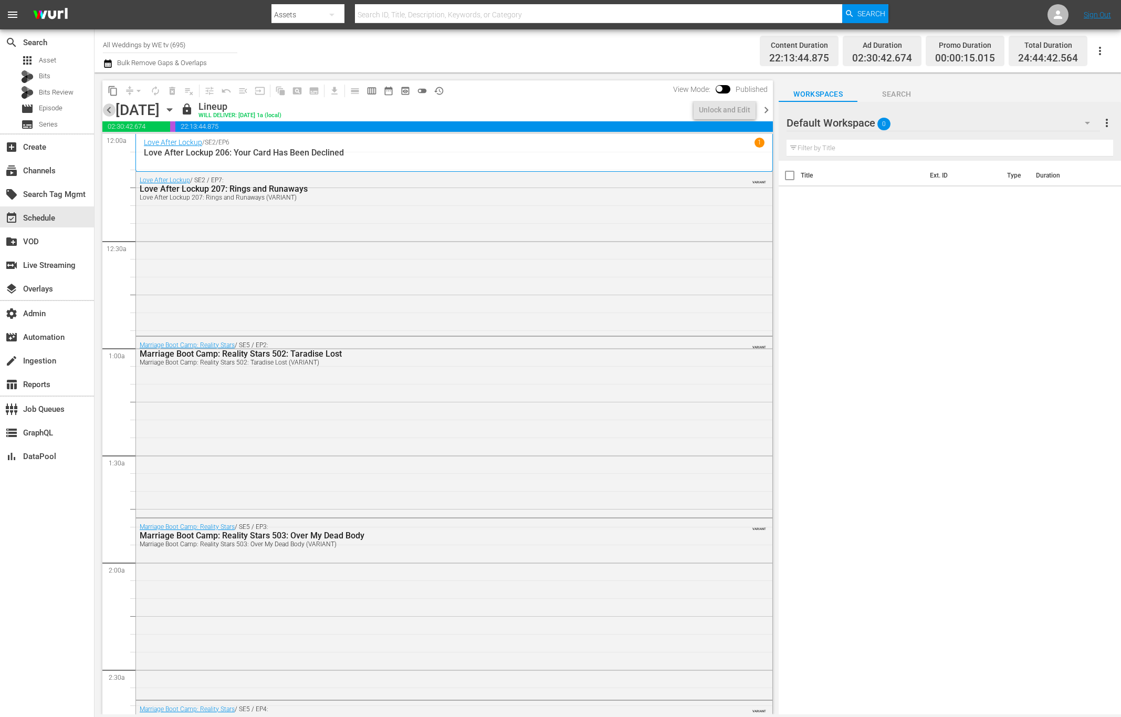
click at [111, 110] on span "chevron_left" at bounding box center [108, 109] width 13 height 13
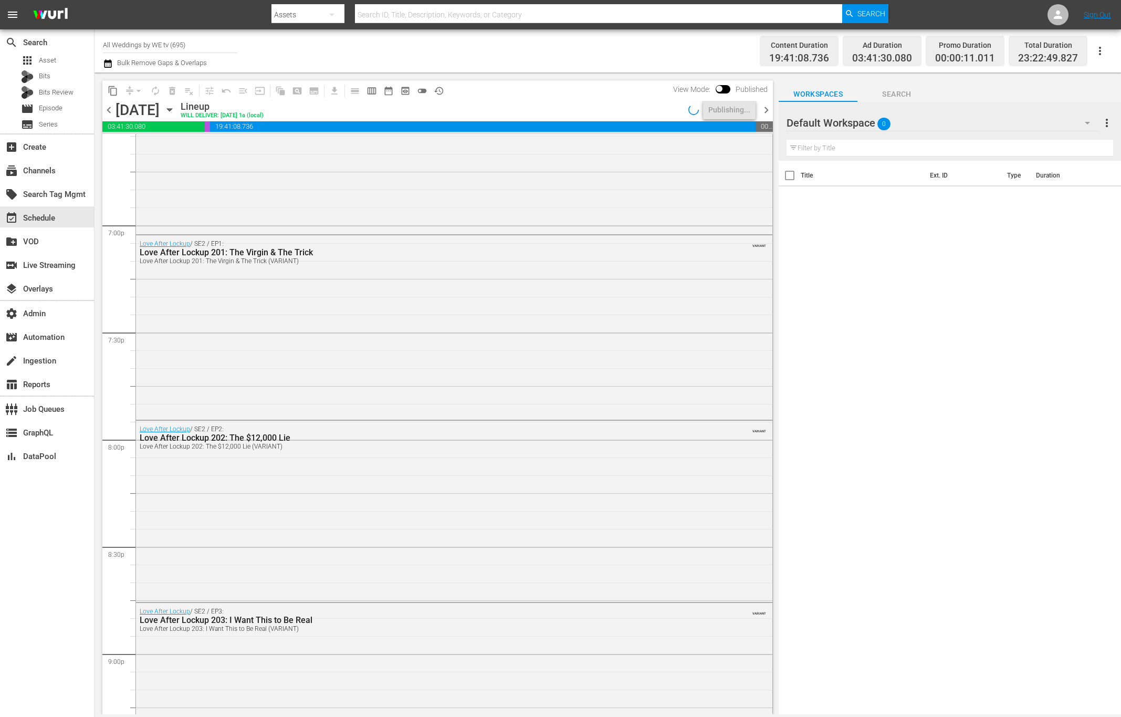
scroll to position [4600, 0]
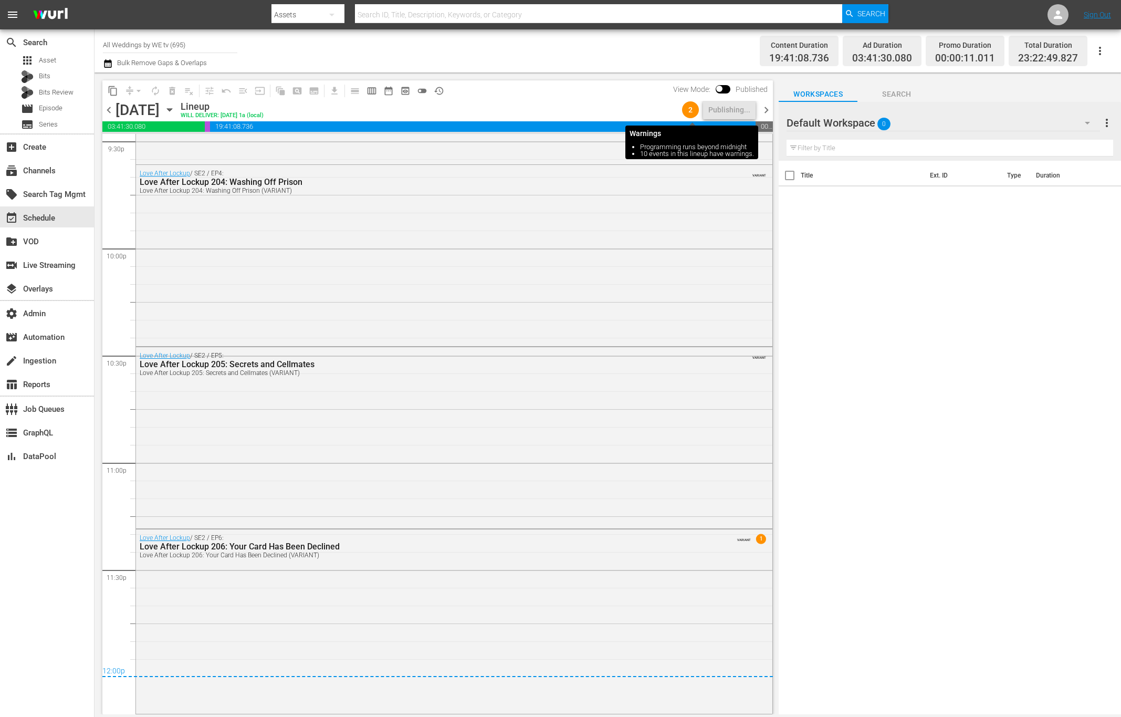
click at [689, 112] on span "2" at bounding box center [690, 110] width 17 height 8
click at [764, 109] on span "chevron_right" at bounding box center [766, 109] width 13 height 13
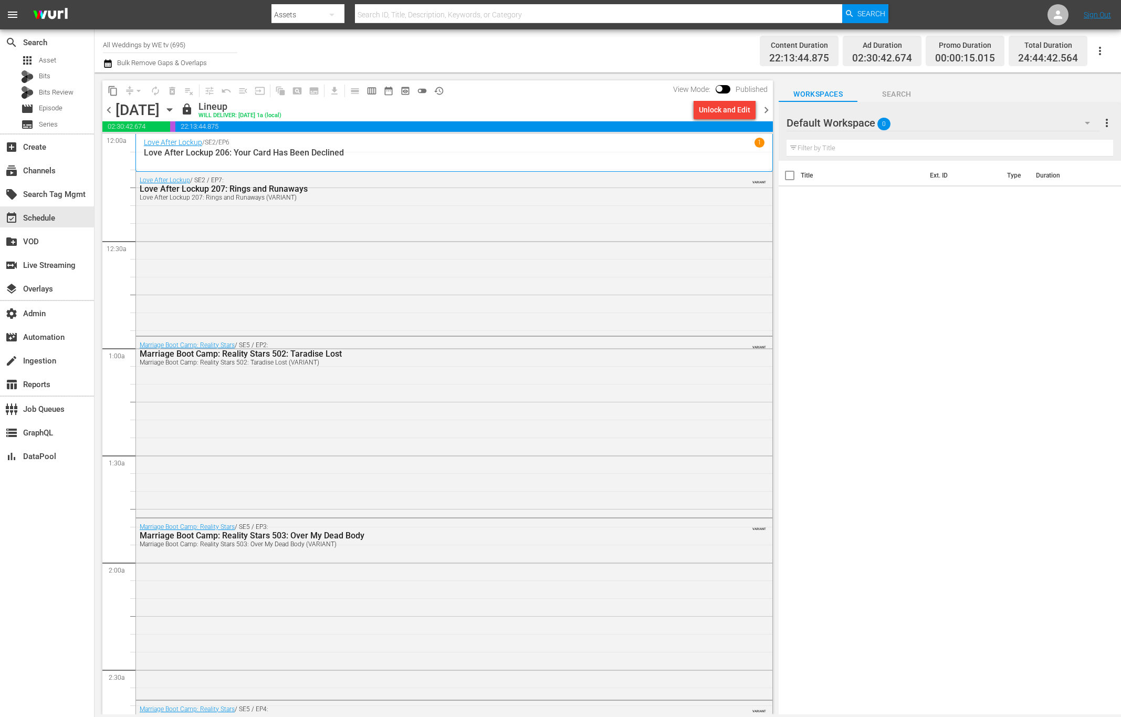
click at [766, 112] on span "chevron_right" at bounding box center [766, 109] width 13 height 13
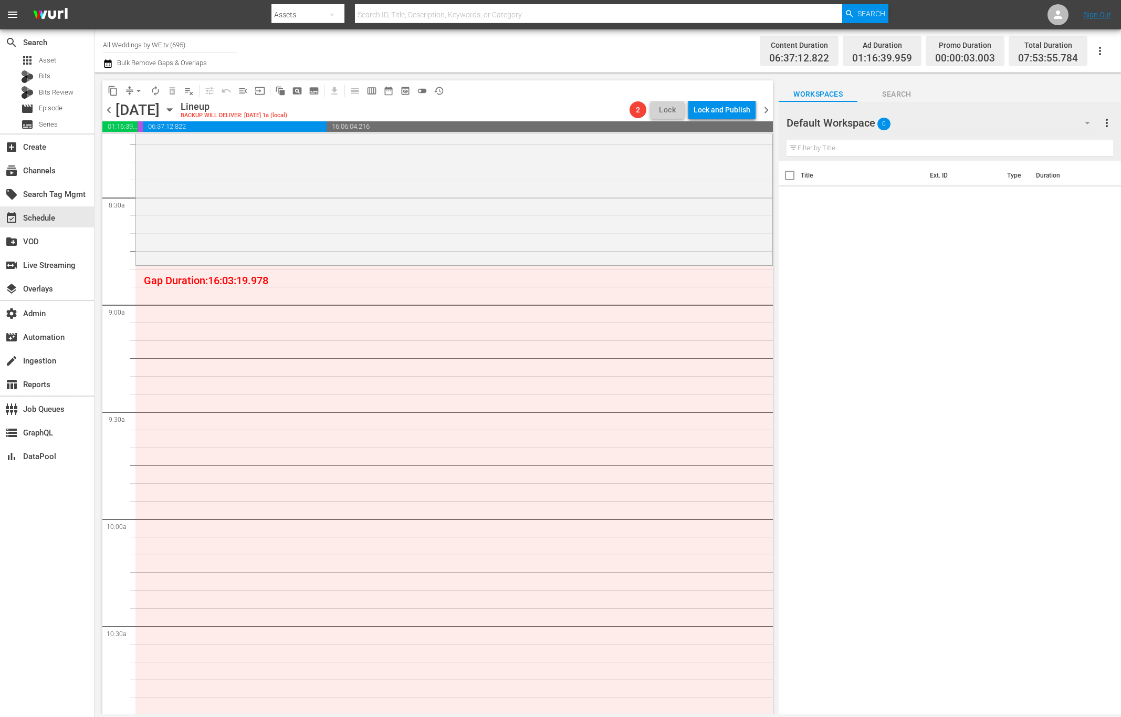
scroll to position [266, 0]
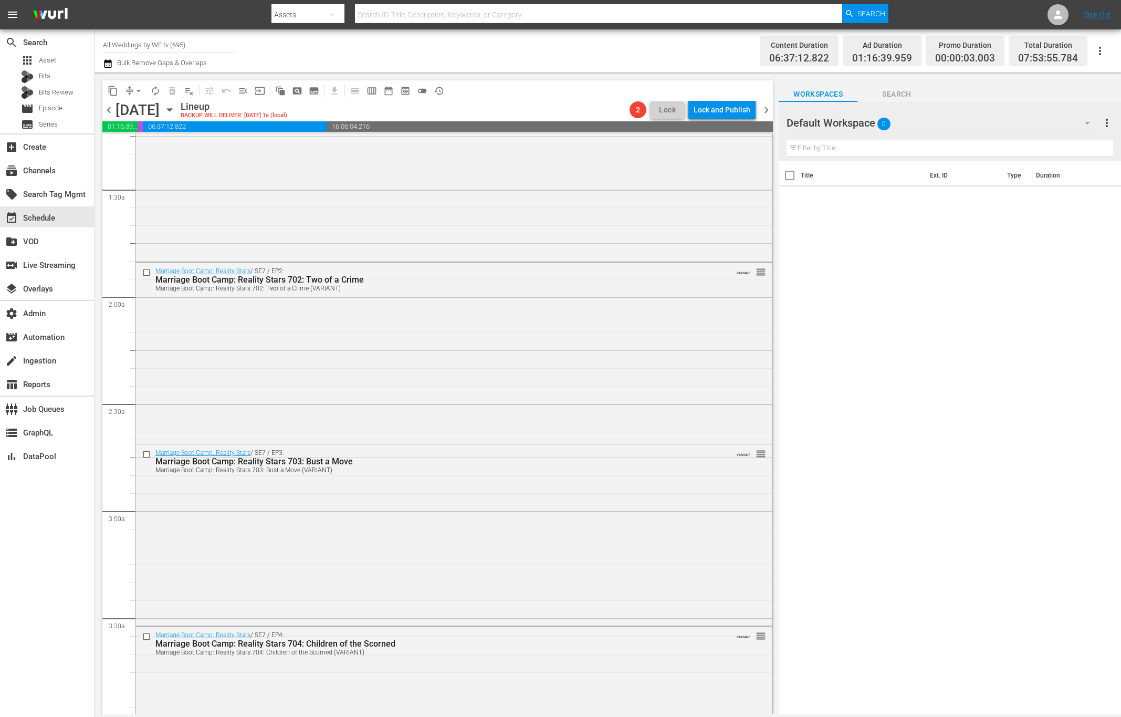
click at [767, 108] on span "chevron_right" at bounding box center [766, 109] width 13 height 13
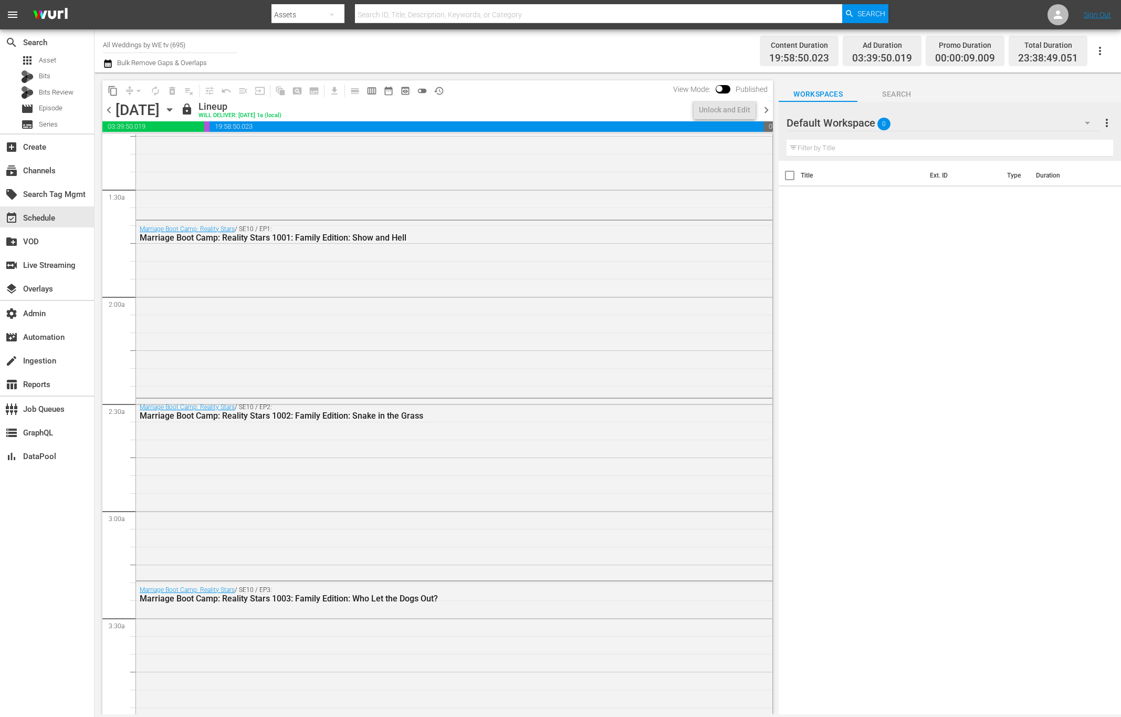
click at [109, 113] on span "chevron_left" at bounding box center [108, 109] width 13 height 13
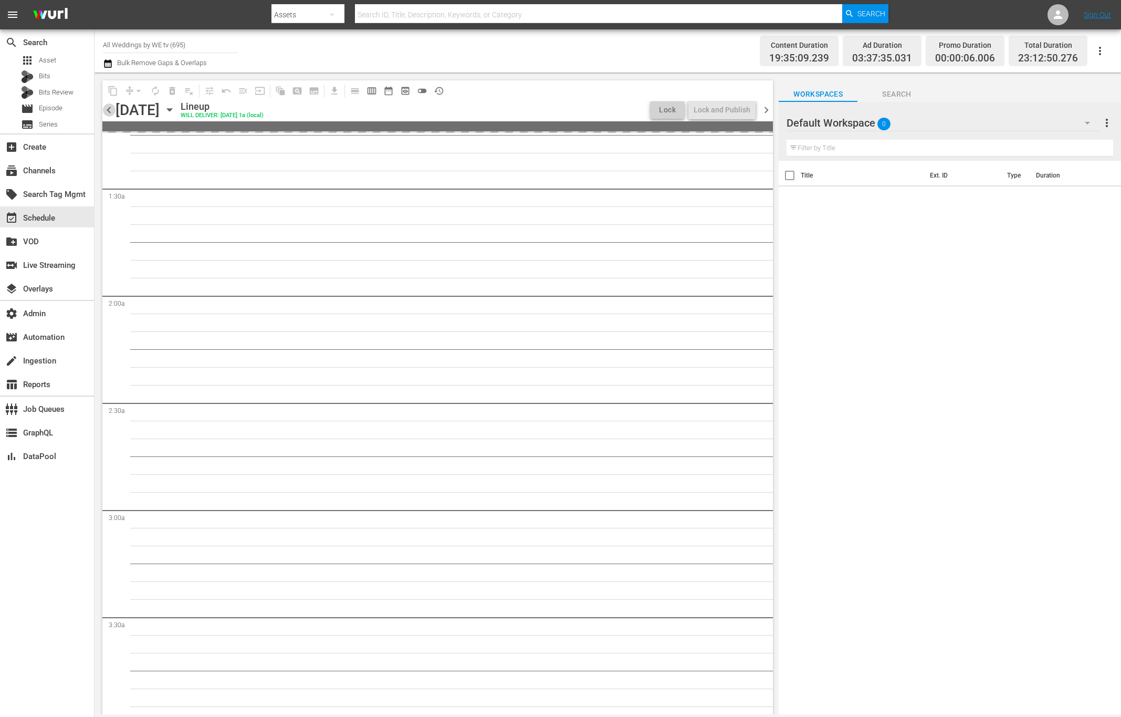
click at [109, 113] on span "chevron_left" at bounding box center [108, 109] width 13 height 13
